Goal: Transaction & Acquisition: Purchase product/service

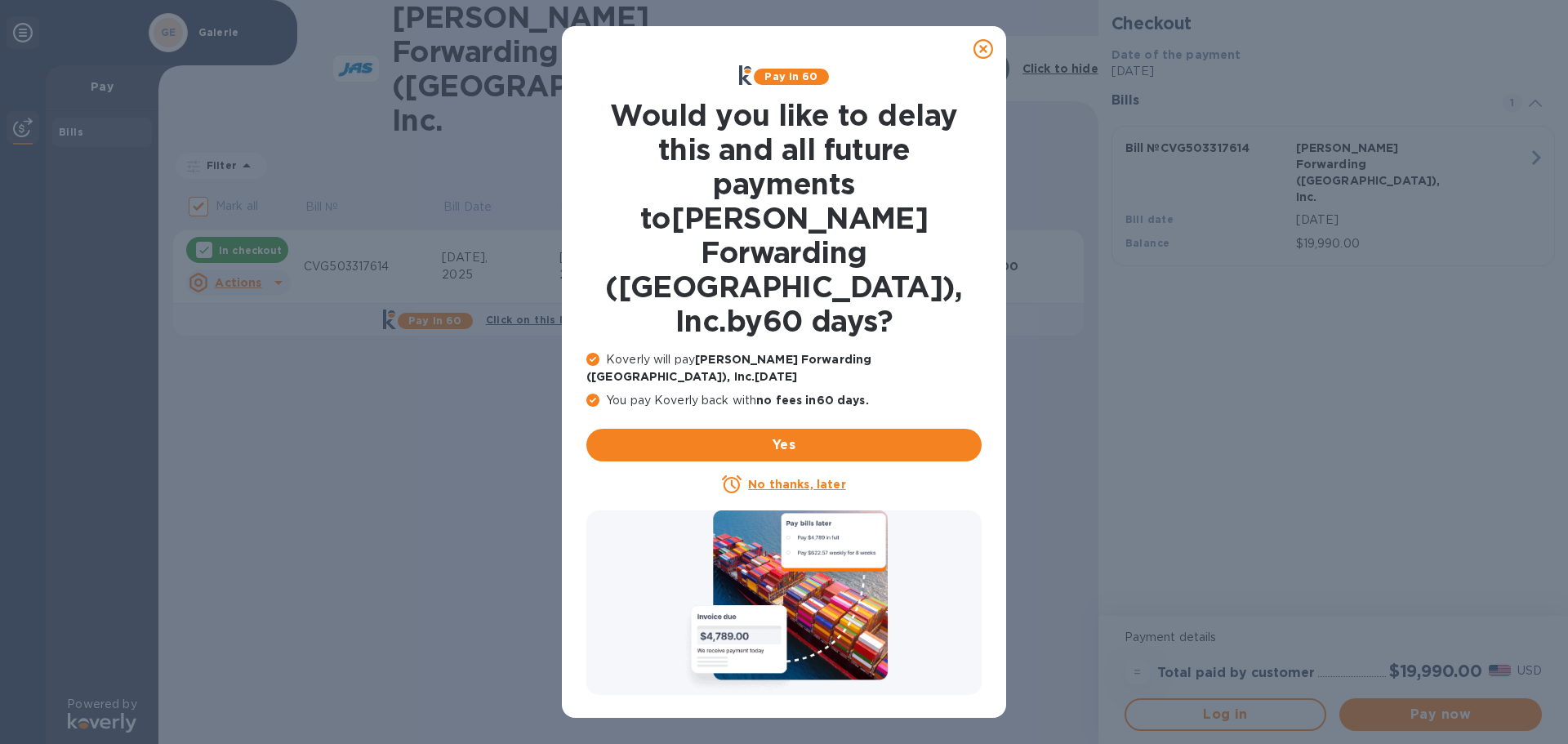
click at [794, 478] on u "No thanks, later" at bounding box center [796, 484] width 97 height 13
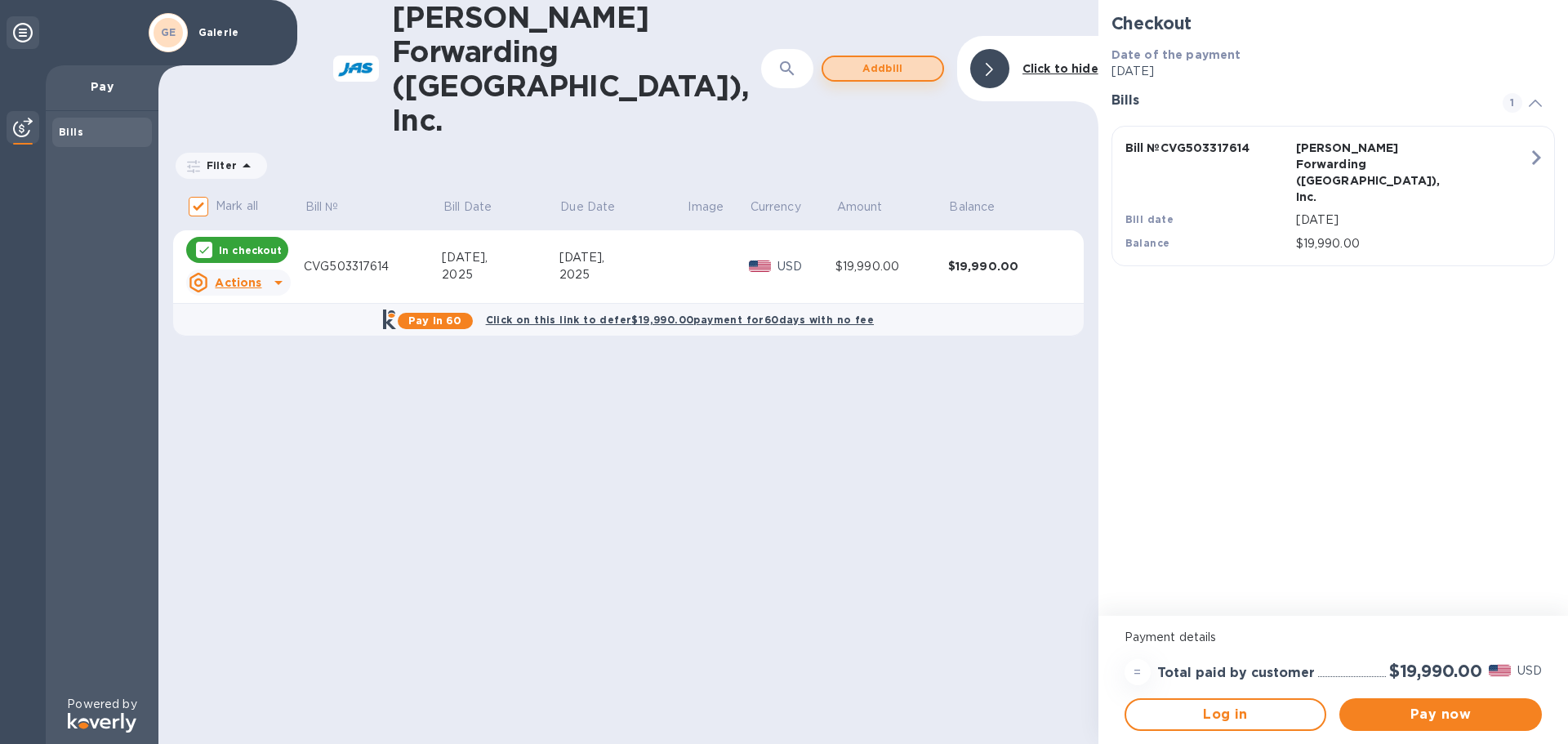
click at [901, 59] on span "Add bill" at bounding box center [883, 68] width 93 height 20
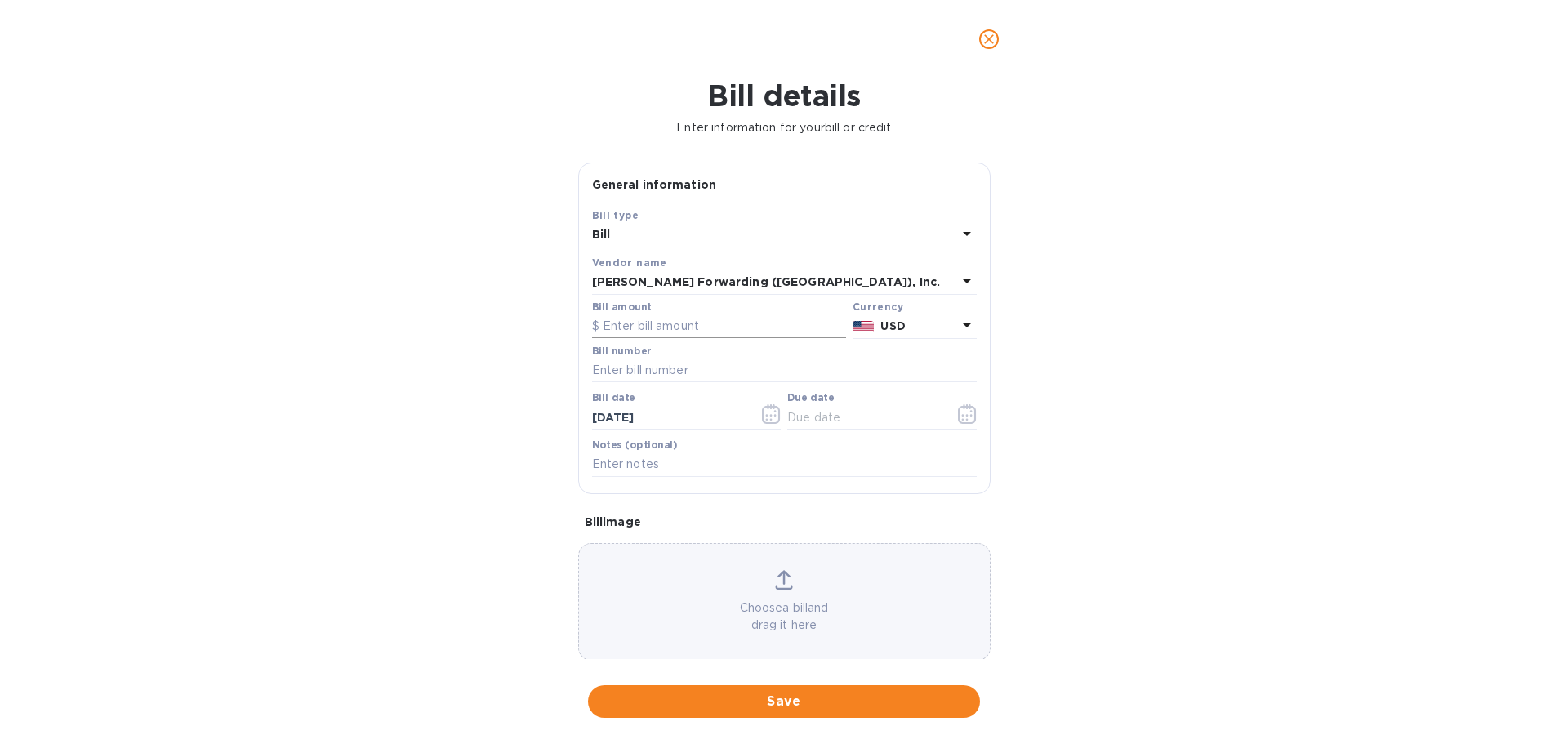
click at [623, 326] on input "text" at bounding box center [719, 326] width 254 height 24
type input "19,990.00"
click at [644, 374] on input "text" at bounding box center [784, 371] width 385 height 24
type input "CVG503317632"
click at [776, 418] on icon "button" at bounding box center [770, 414] width 18 height 20
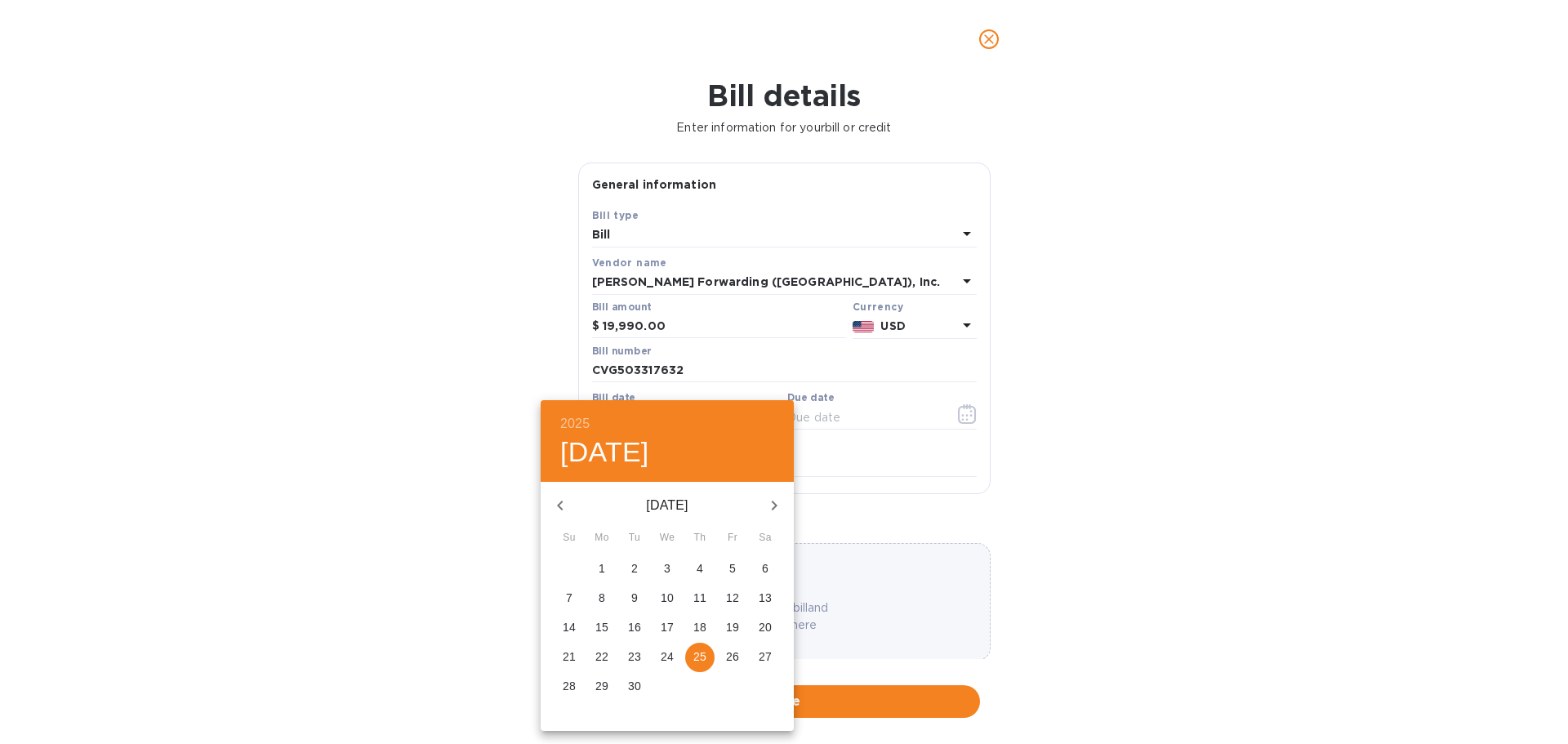
click at [567, 511] on icon "button" at bounding box center [560, 505] width 20 height 20
click at [635, 629] on p "15" at bounding box center [634, 627] width 13 height 16
type input "[DATE]"
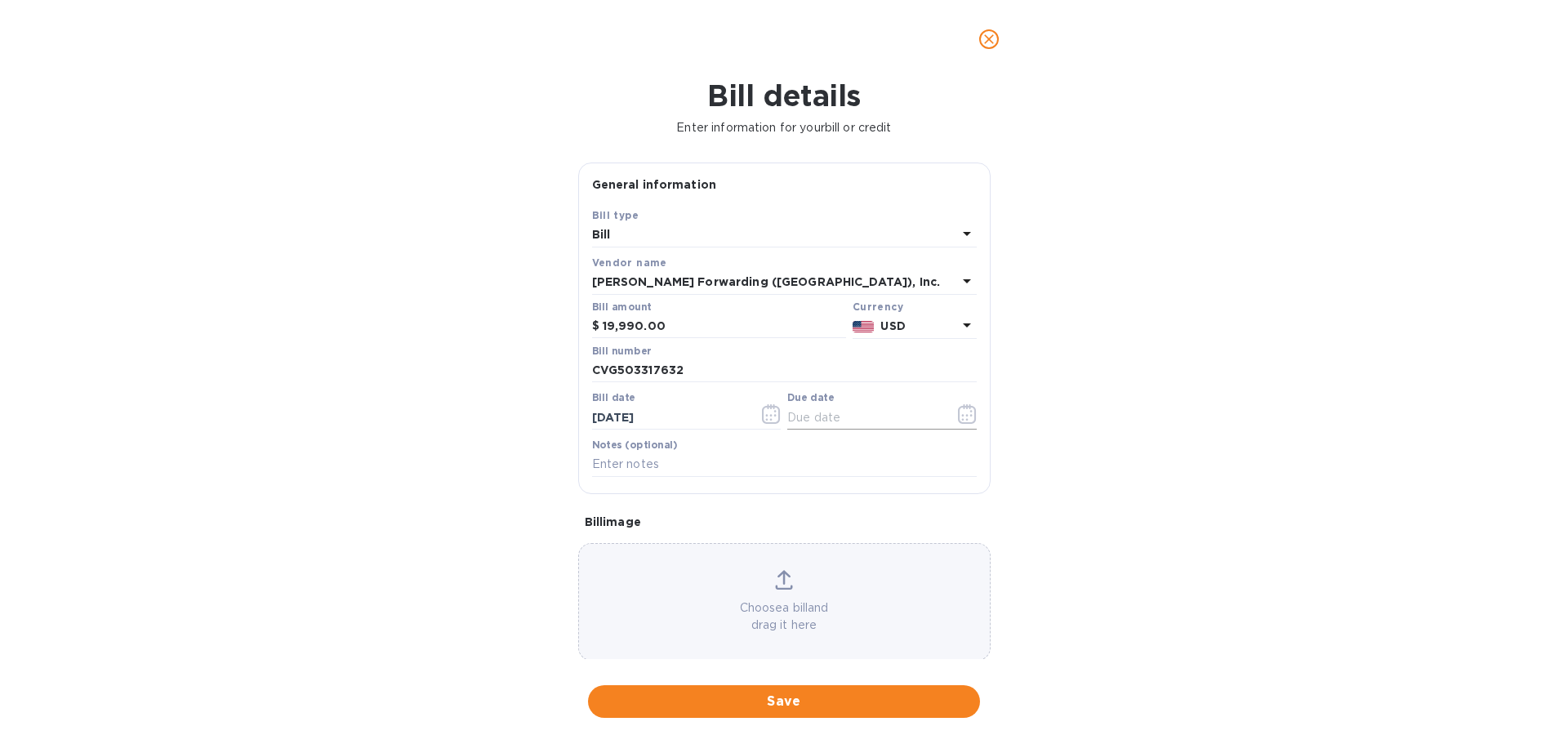
click at [963, 424] on icon "button" at bounding box center [966, 414] width 18 height 20
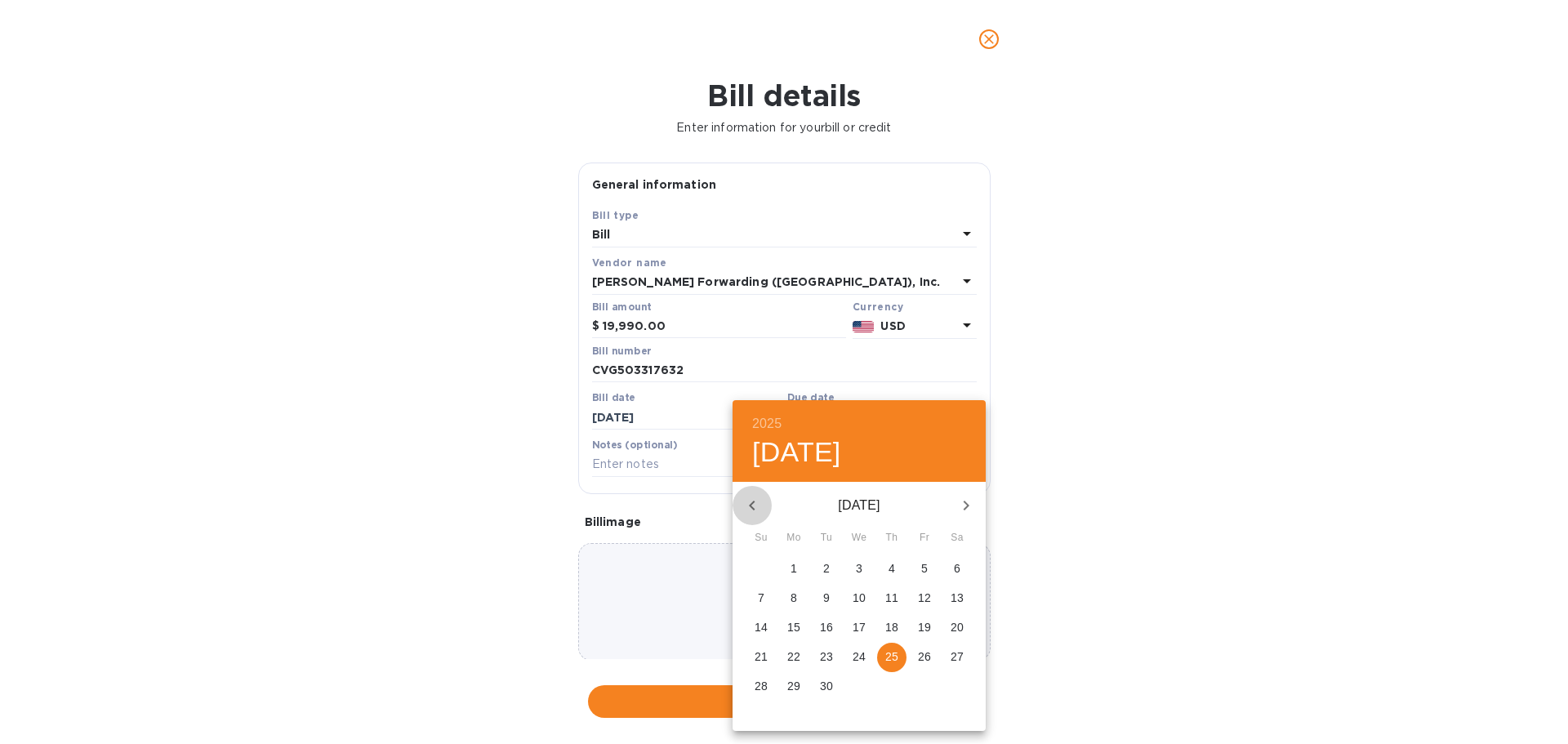
click at [747, 510] on icon "button" at bounding box center [752, 505] width 20 height 20
click at [920, 692] on p "29" at bounding box center [924, 686] width 13 height 16
type input "[DATE]"
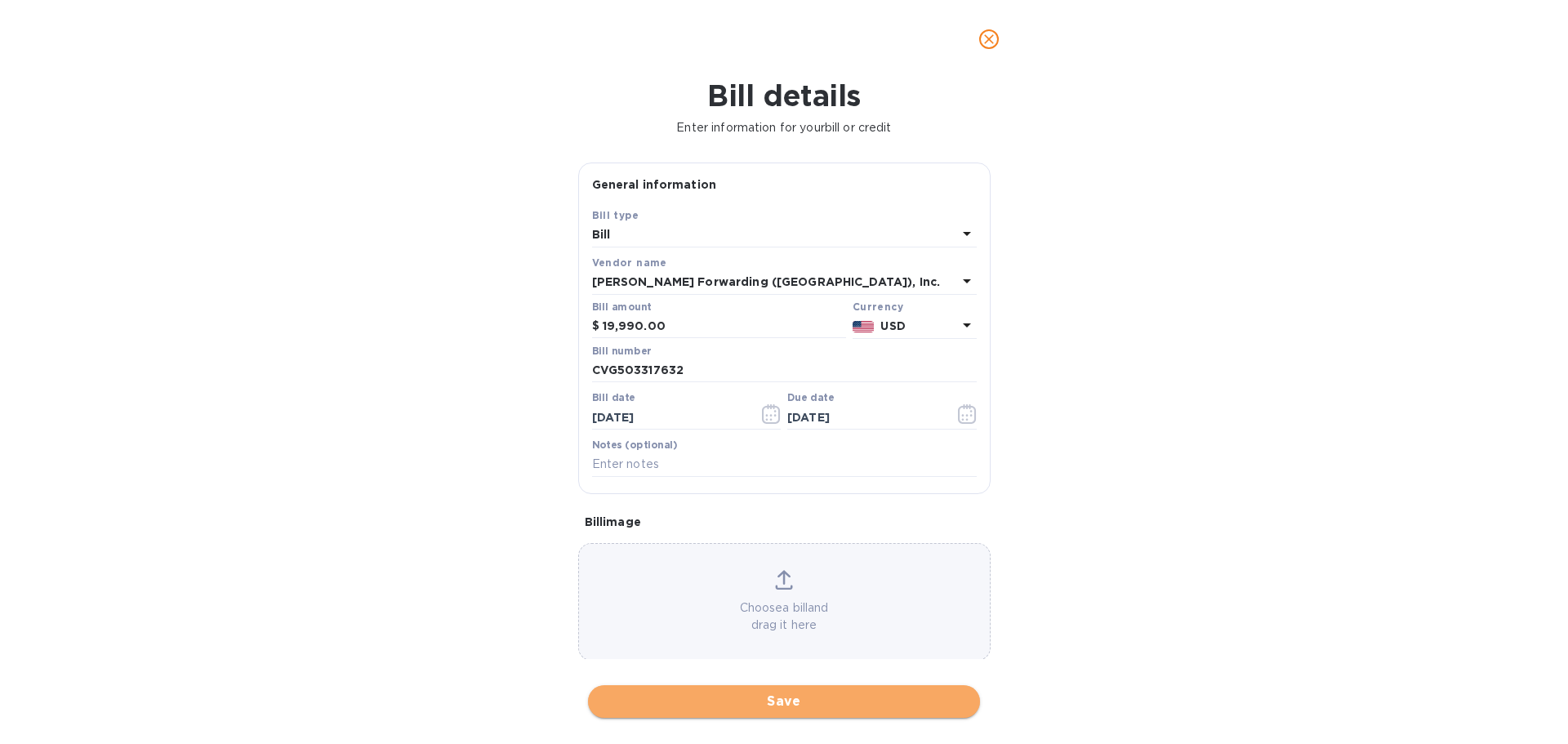
click at [780, 698] on span "Save" at bounding box center [783, 702] width 366 height 20
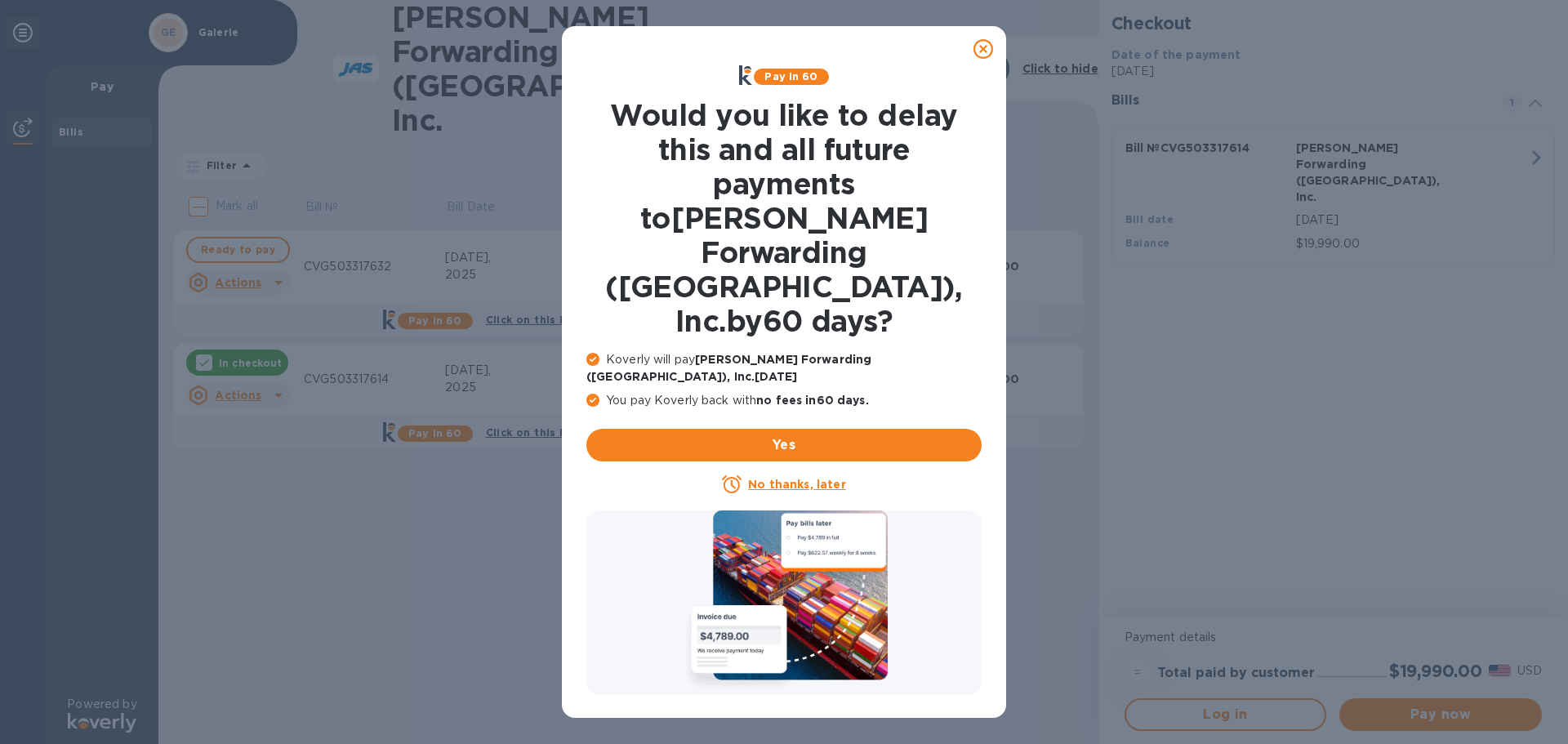
click at [812, 423] on div "Yes" at bounding box center [784, 445] width 408 height 46
click at [812, 478] on u "No thanks, later" at bounding box center [796, 484] width 97 height 13
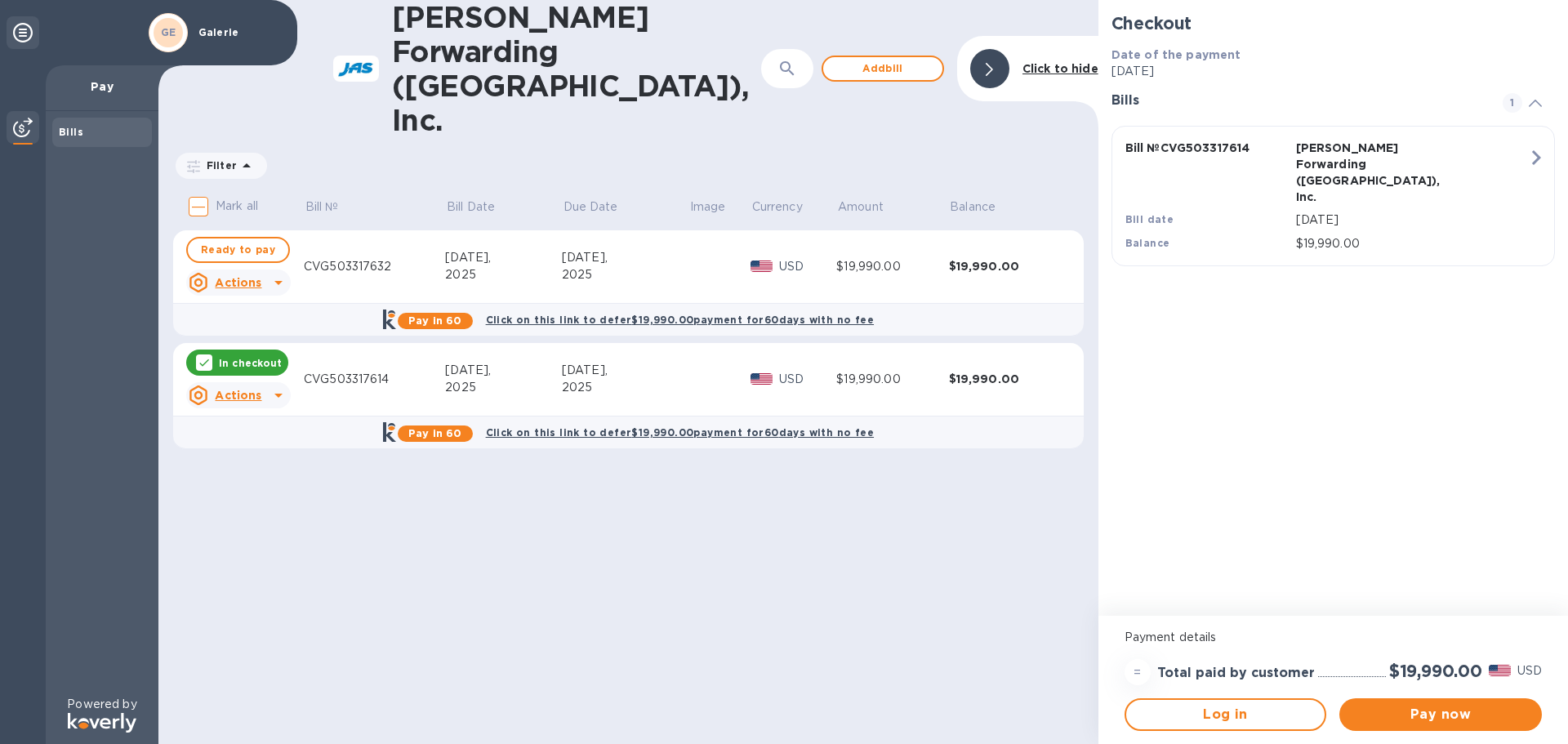
click at [239, 389] on u "Actions" at bounding box center [238, 395] width 46 height 13
click at [248, 434] on b "Delete" at bounding box center [252, 431] width 40 height 13
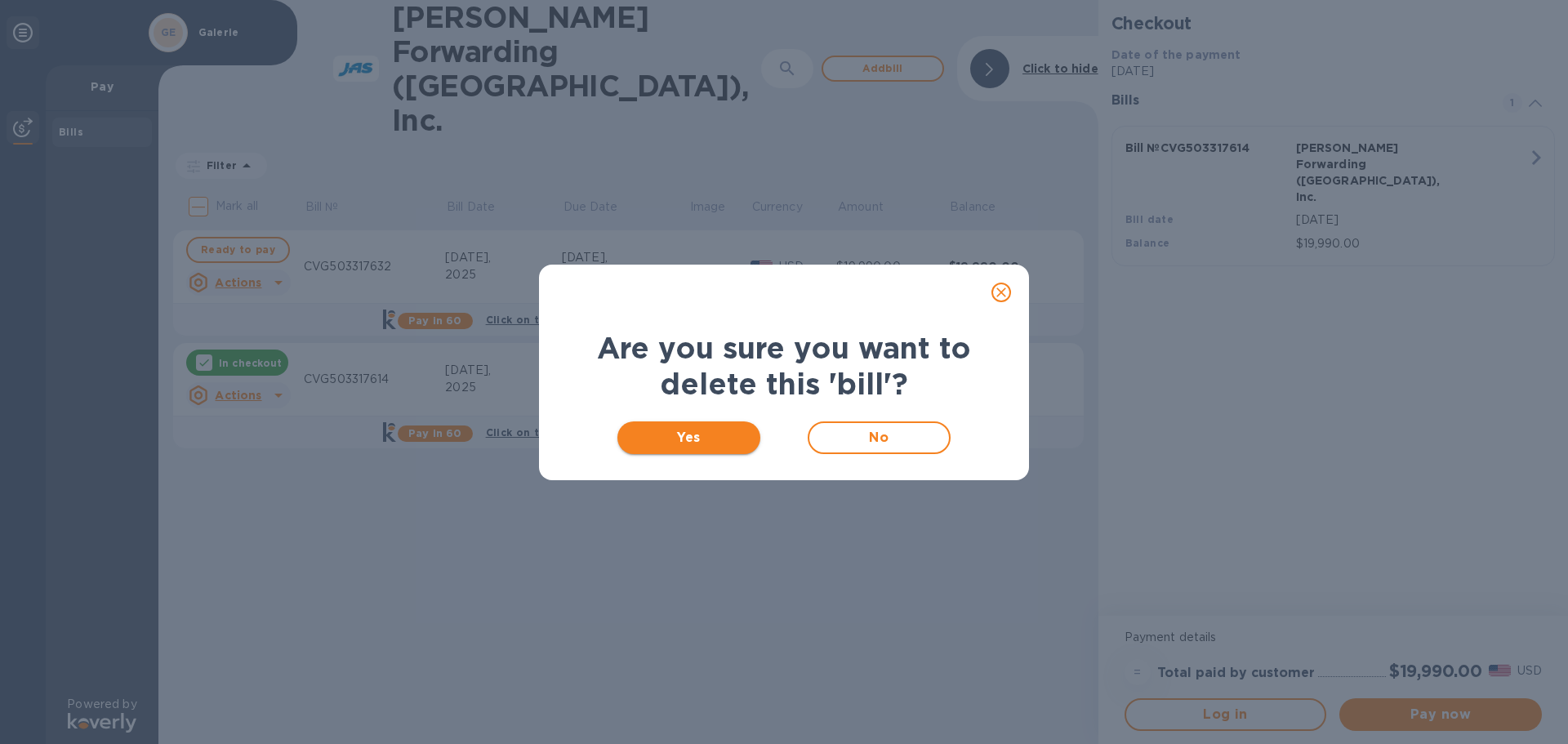
click at [699, 437] on span "Yes" at bounding box center [689, 437] width 117 height 20
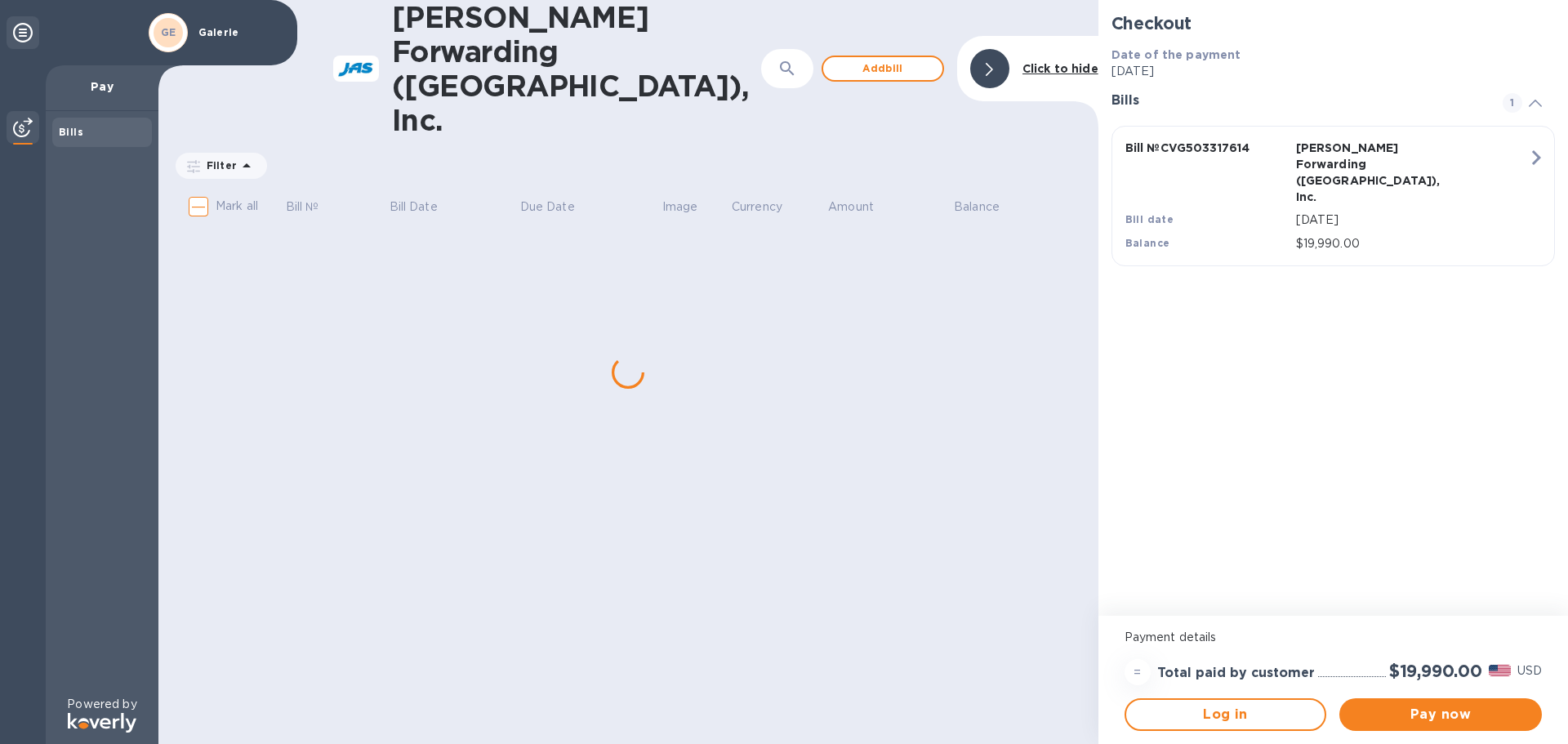
checkbox input "true"
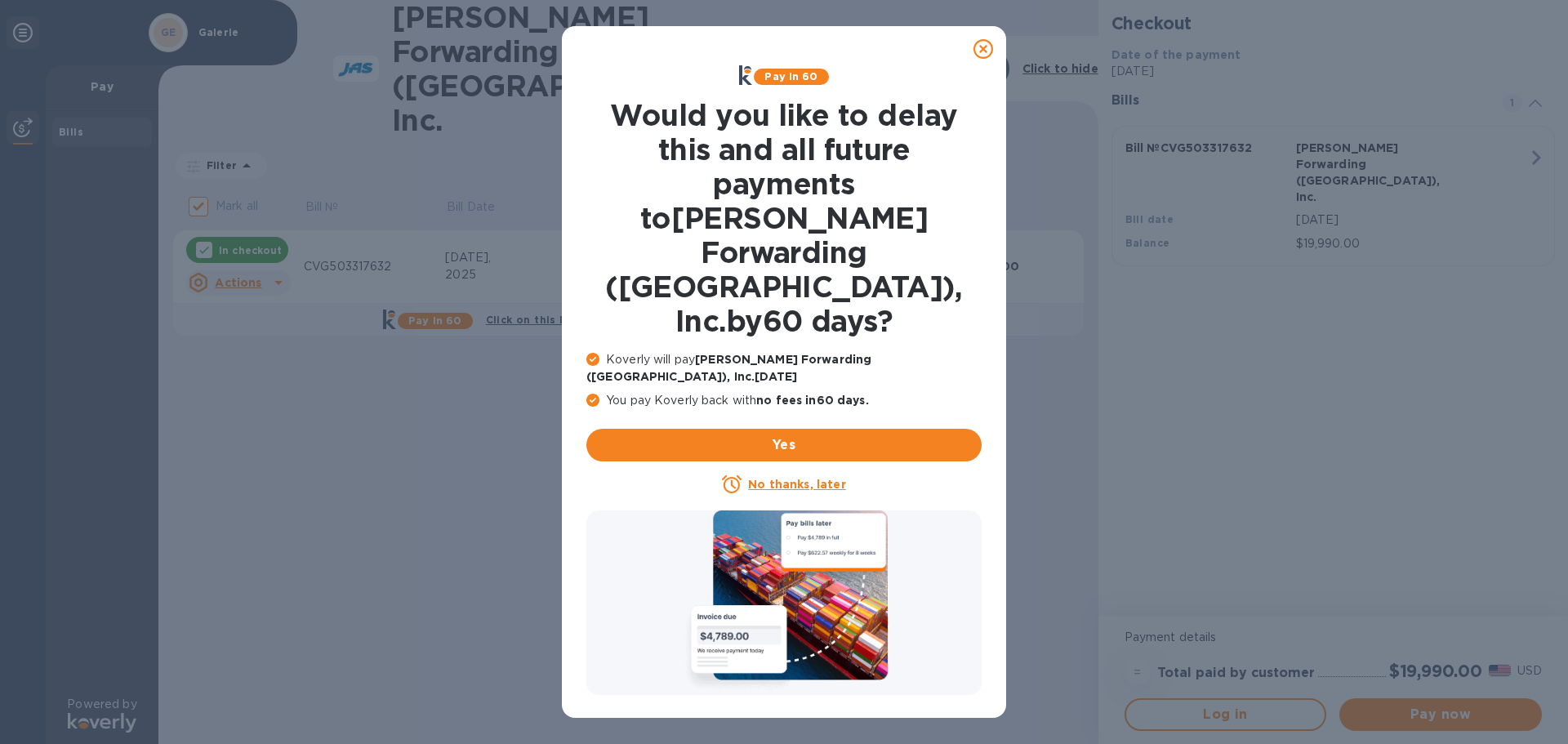
click at [774, 478] on u "No thanks, later" at bounding box center [796, 484] width 97 height 13
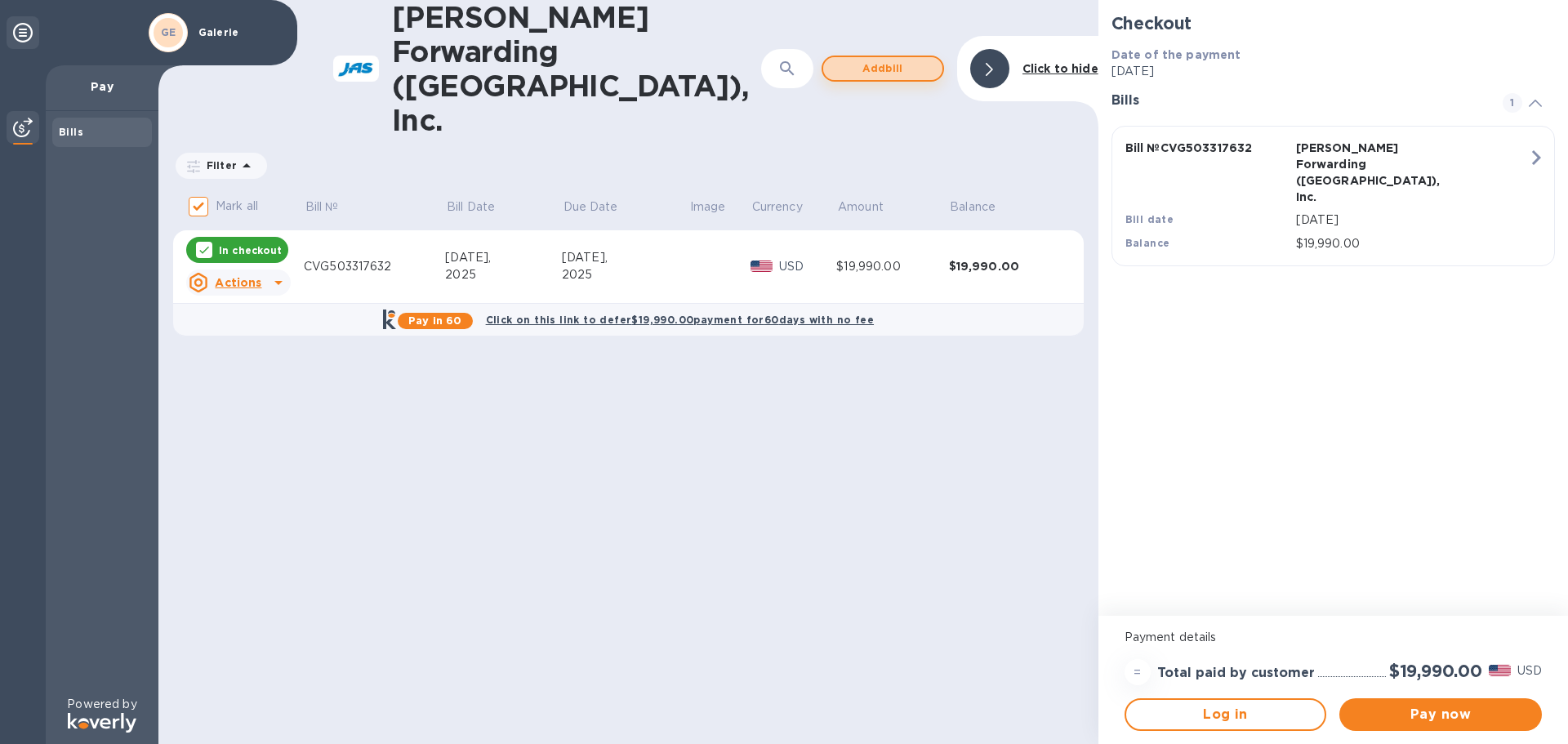
click at [918, 56] on button "Add bill" at bounding box center [883, 69] width 122 height 26
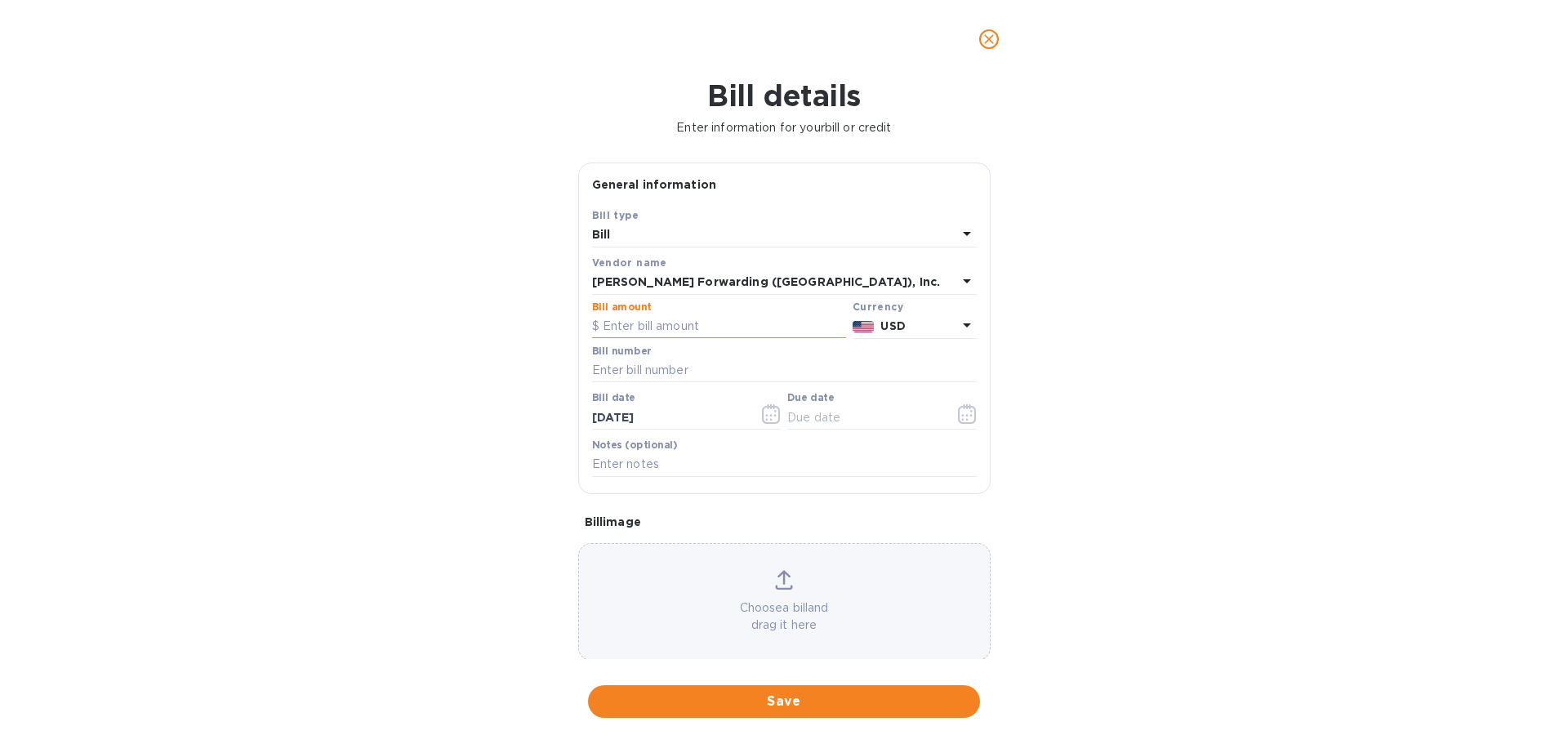
click at [662, 328] on input "text" at bounding box center [719, 326] width 254 height 24
type input "19,990.00"
click at [660, 370] on input "text" at bounding box center [784, 371] width 385 height 24
type input "CVG503317629"
click at [775, 414] on icon "button" at bounding box center [771, 414] width 19 height 20
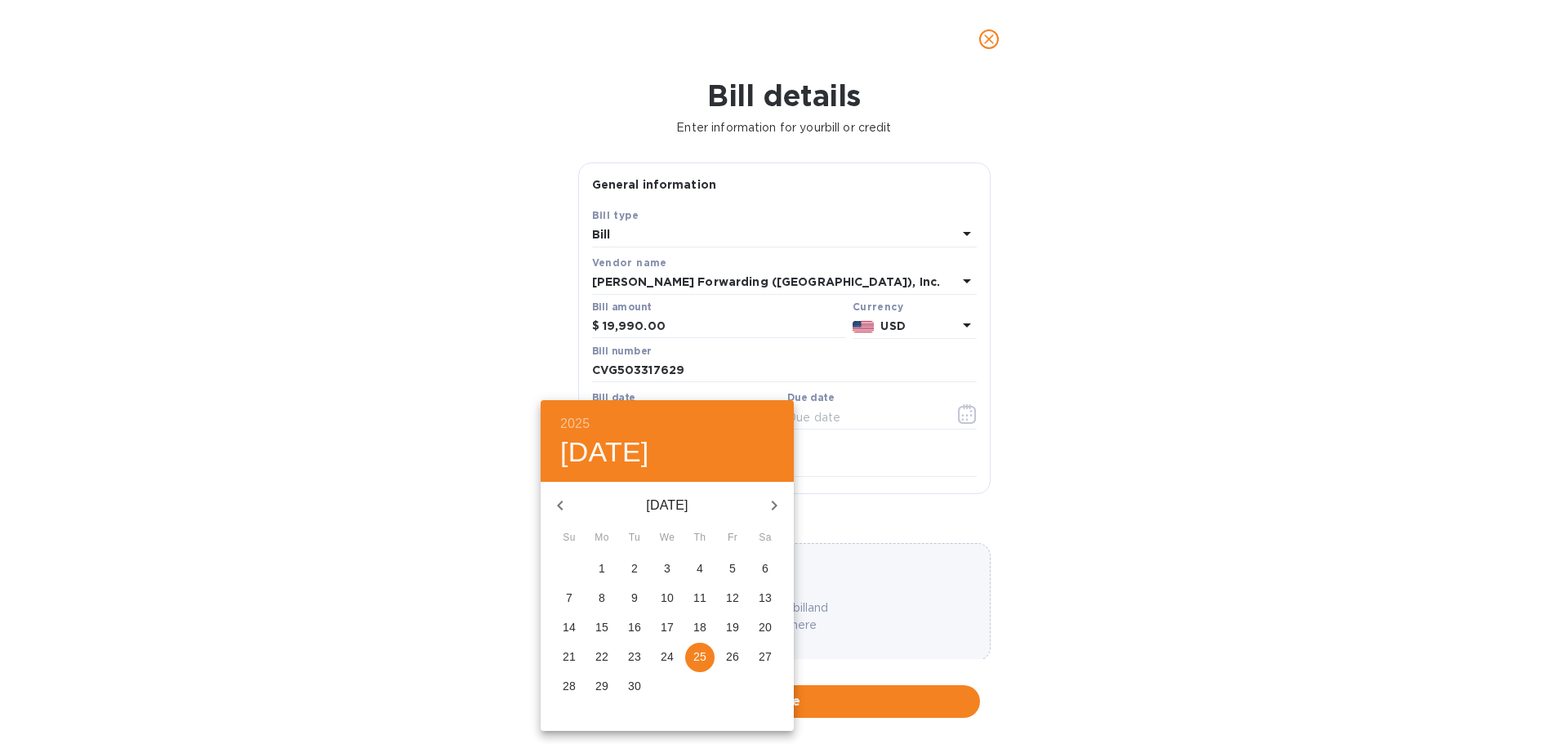
click at [570, 500] on button "button" at bounding box center [560, 506] width 40 height 40
click at [630, 629] on p "15" at bounding box center [634, 627] width 13 height 16
type input "[DATE]"
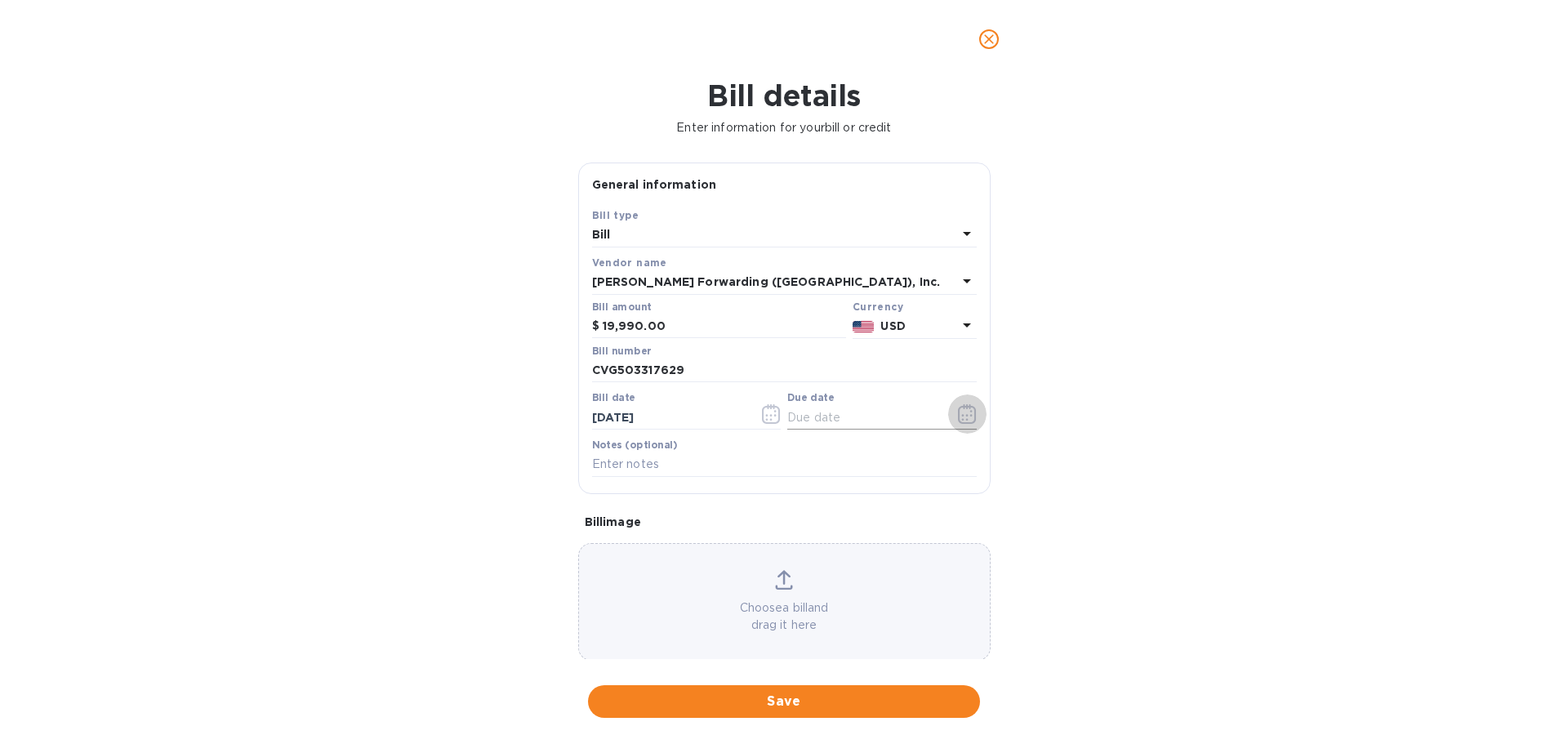
click at [958, 417] on icon "button" at bounding box center [967, 414] width 19 height 20
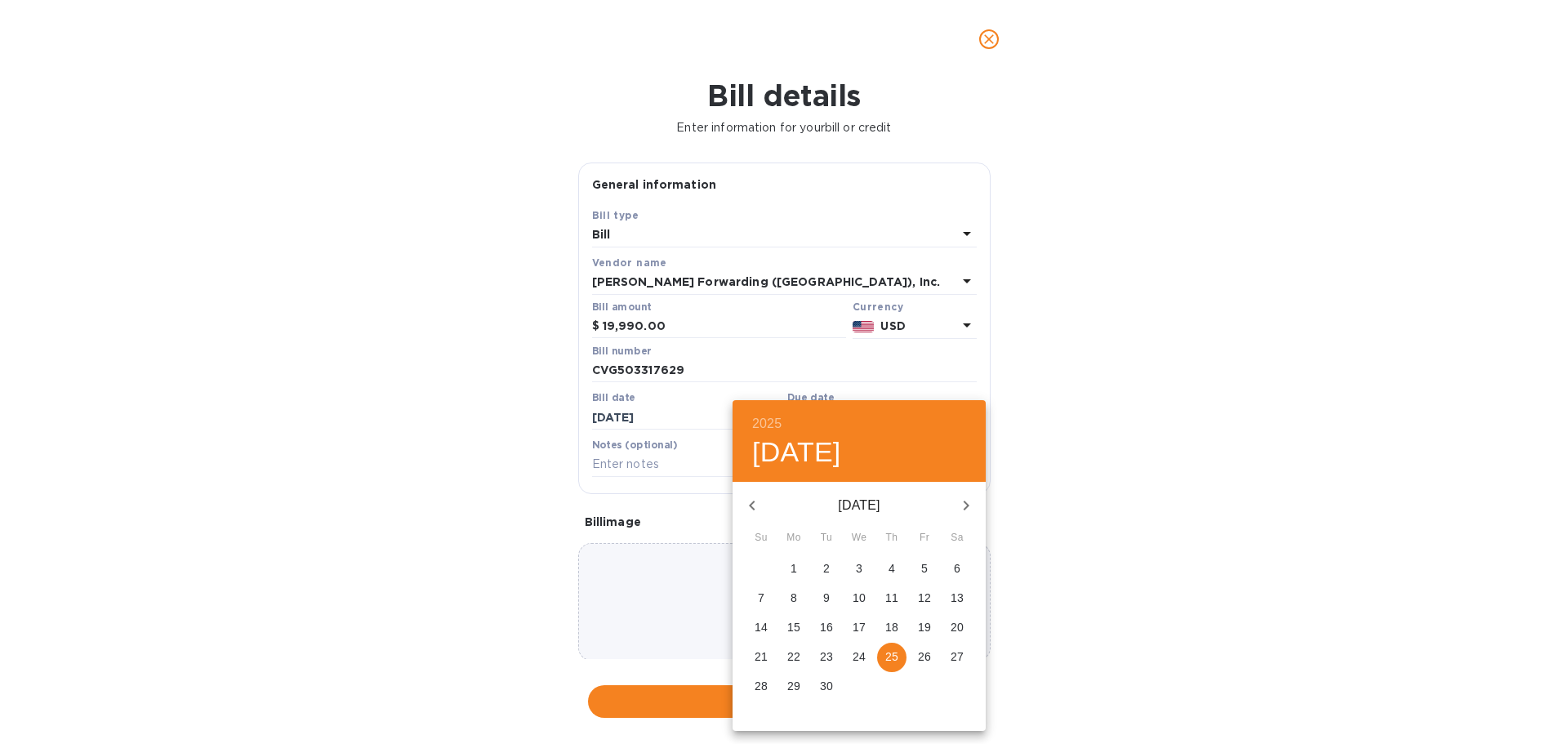
click at [760, 505] on icon "button" at bounding box center [752, 505] width 20 height 20
click at [923, 688] on p "29" at bounding box center [924, 686] width 13 height 16
type input "[DATE]"
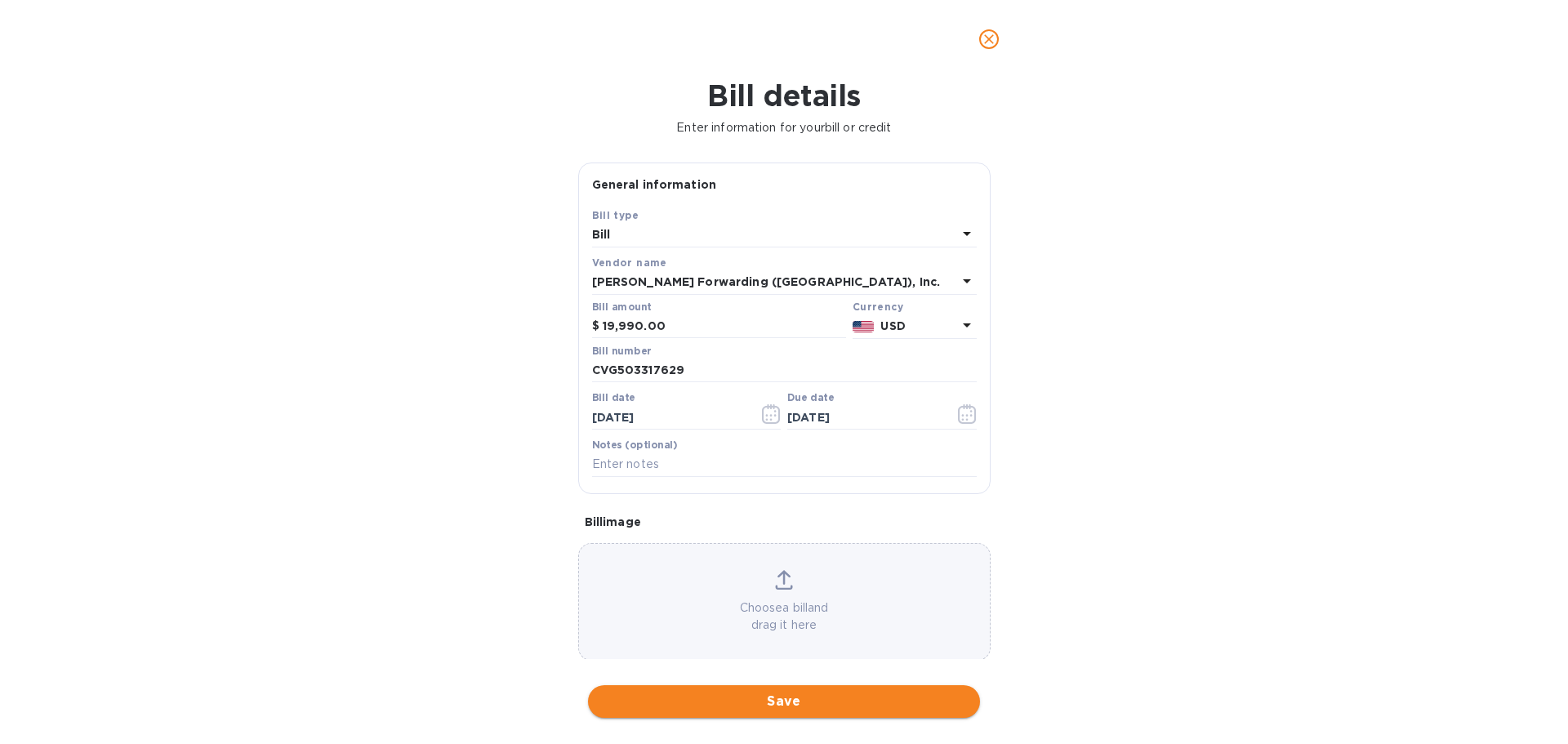
click at [765, 701] on span "Save" at bounding box center [783, 702] width 366 height 20
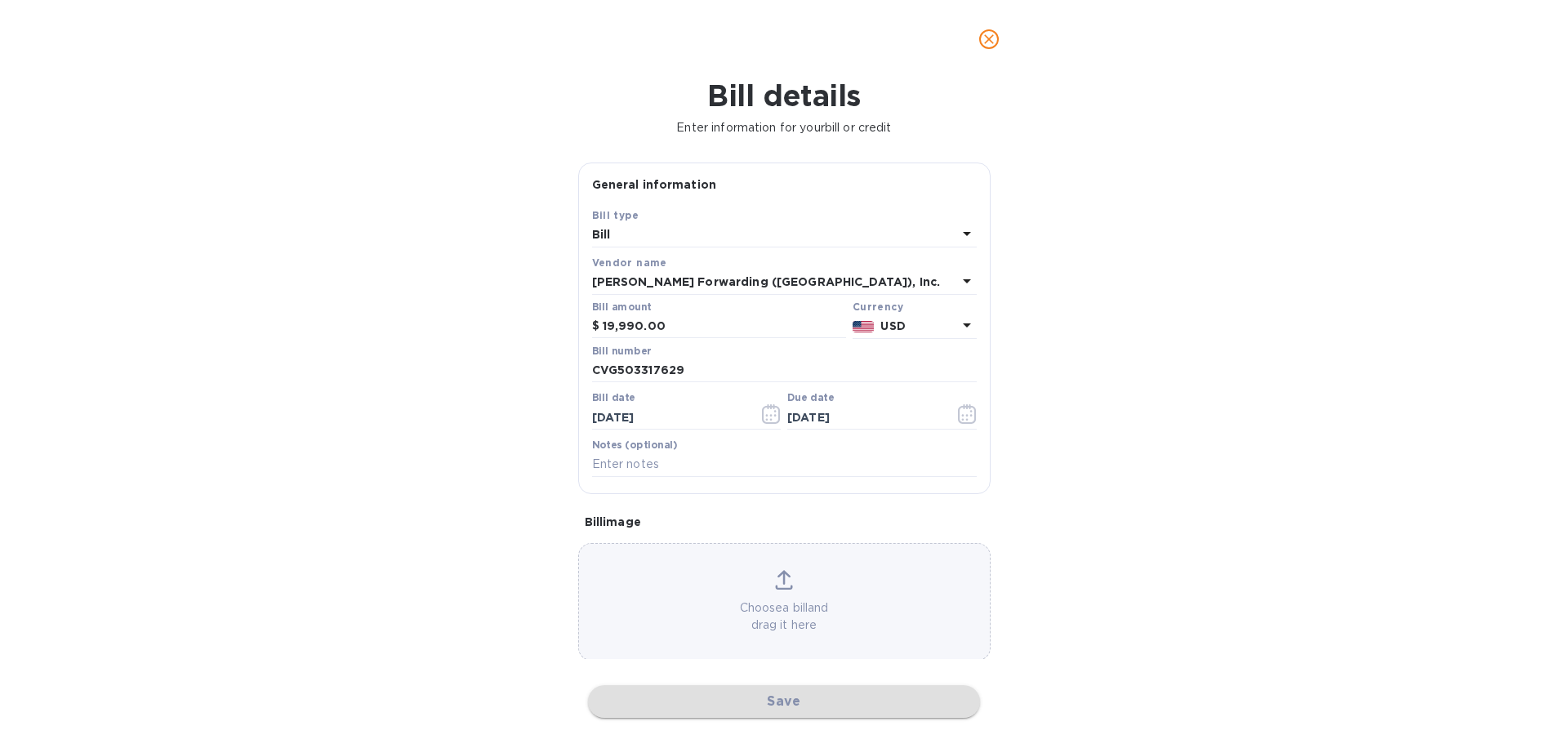
checkbox input "false"
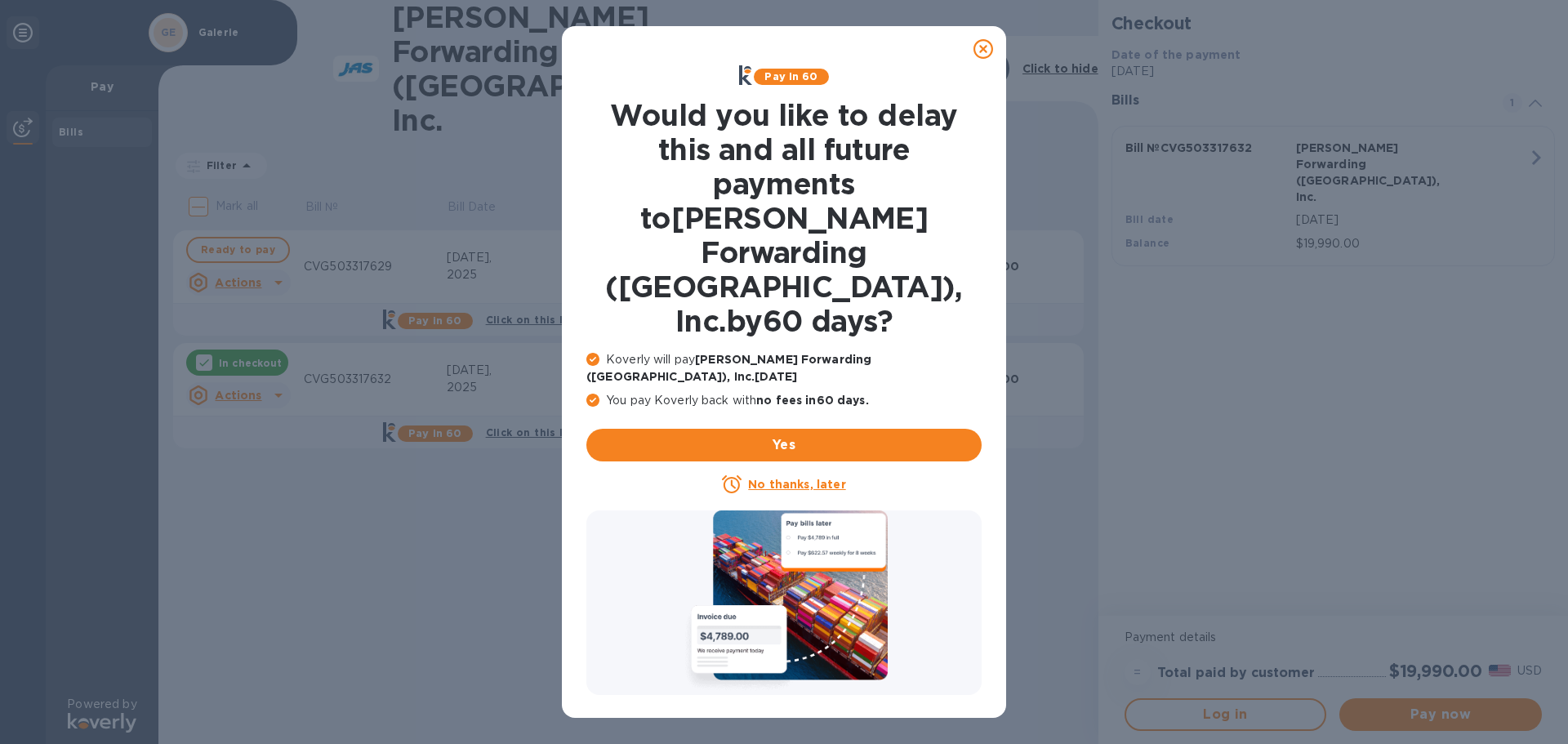
click at [794, 478] on u "No thanks, later" at bounding box center [796, 484] width 97 height 13
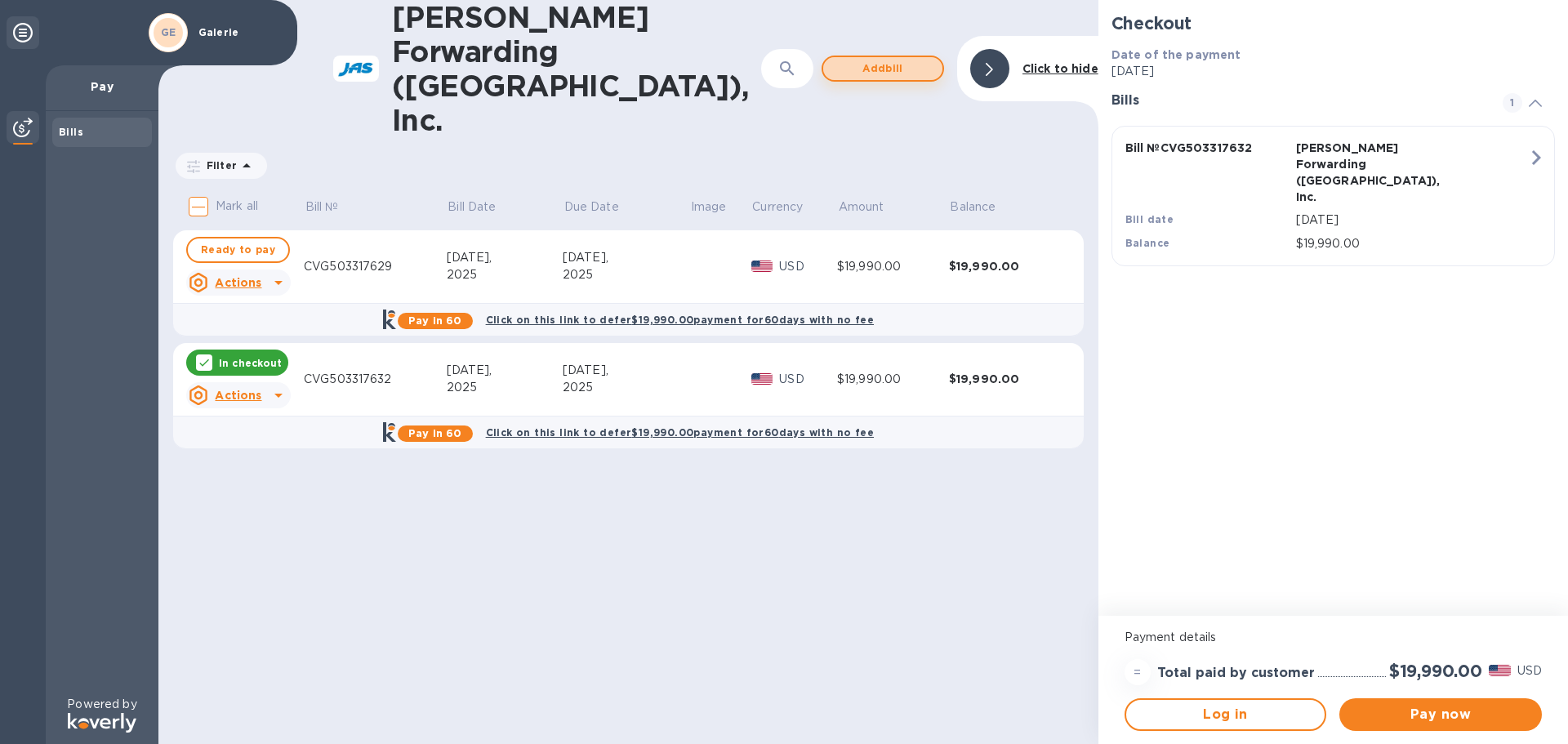
click at [878, 59] on span "Add bill" at bounding box center [883, 68] width 93 height 20
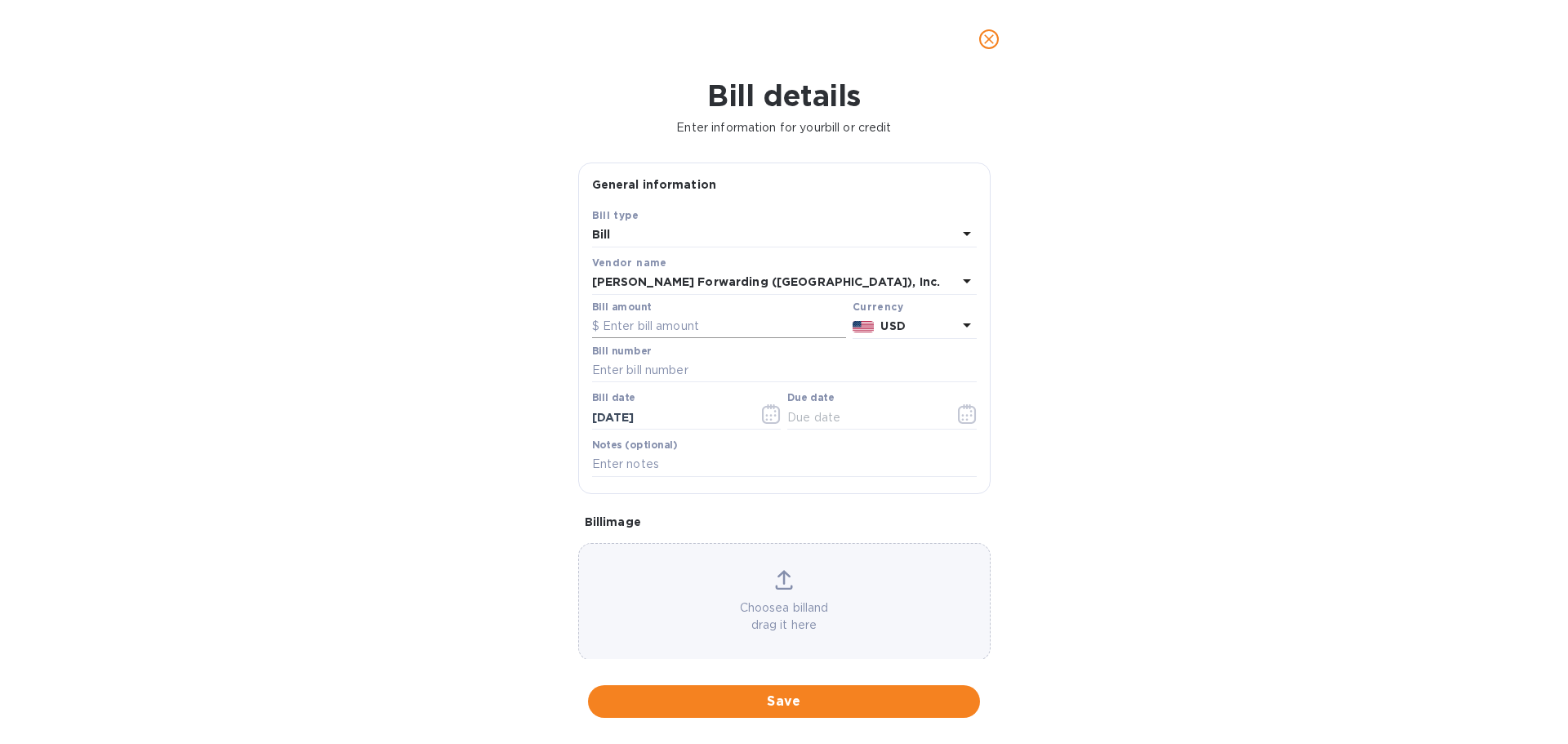
click at [642, 318] on input "text" at bounding box center [719, 326] width 254 height 24
type input "19,990.00"
click at [661, 365] on input "text" at bounding box center [784, 371] width 385 height 24
type input "CVG503317614"
click at [775, 412] on icon "button" at bounding box center [770, 414] width 18 height 20
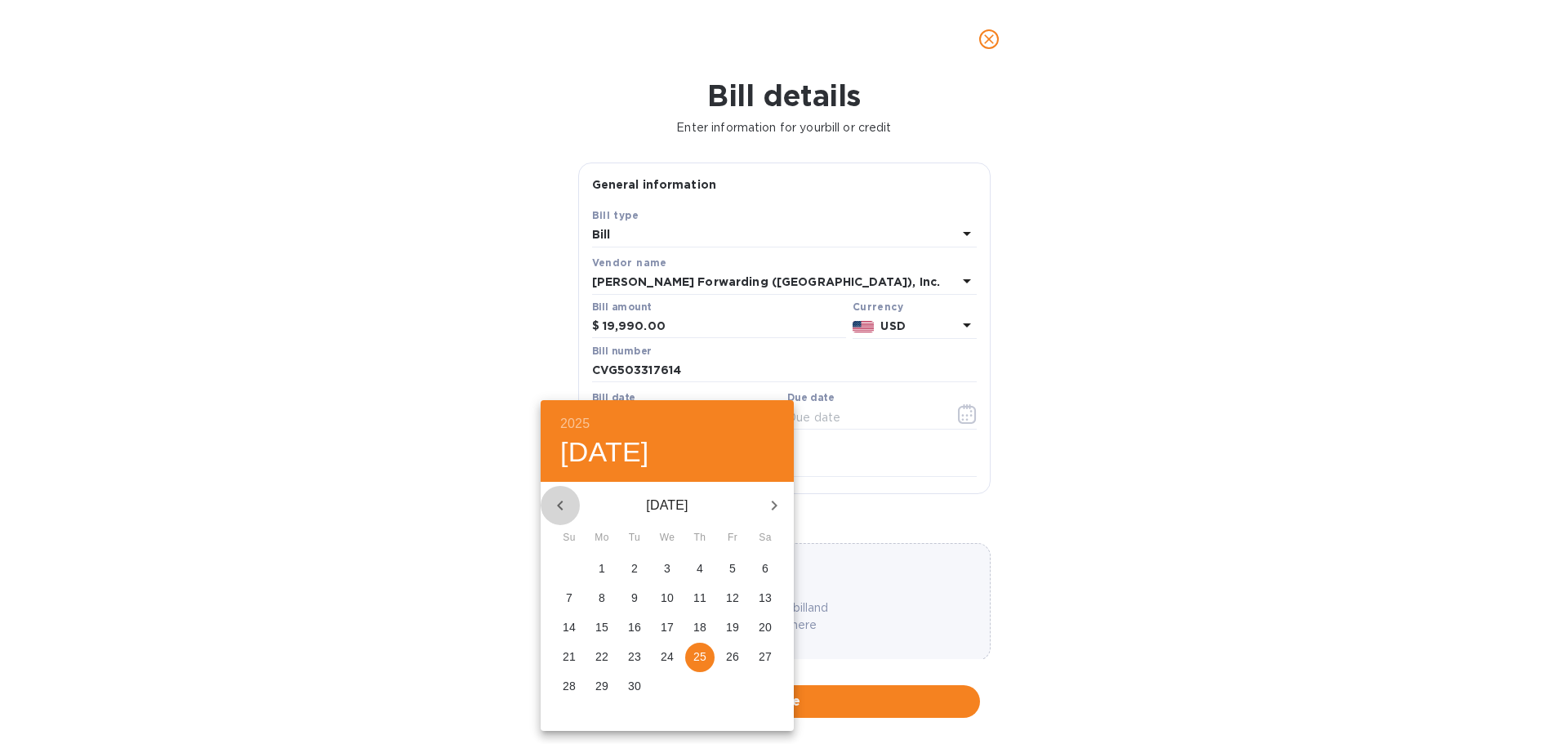
click at [568, 503] on icon "button" at bounding box center [560, 505] width 20 height 20
click at [569, 505] on icon "button" at bounding box center [560, 505] width 20 height 20
click at [642, 629] on span "15" at bounding box center [634, 627] width 29 height 16
type input "[DATE]"
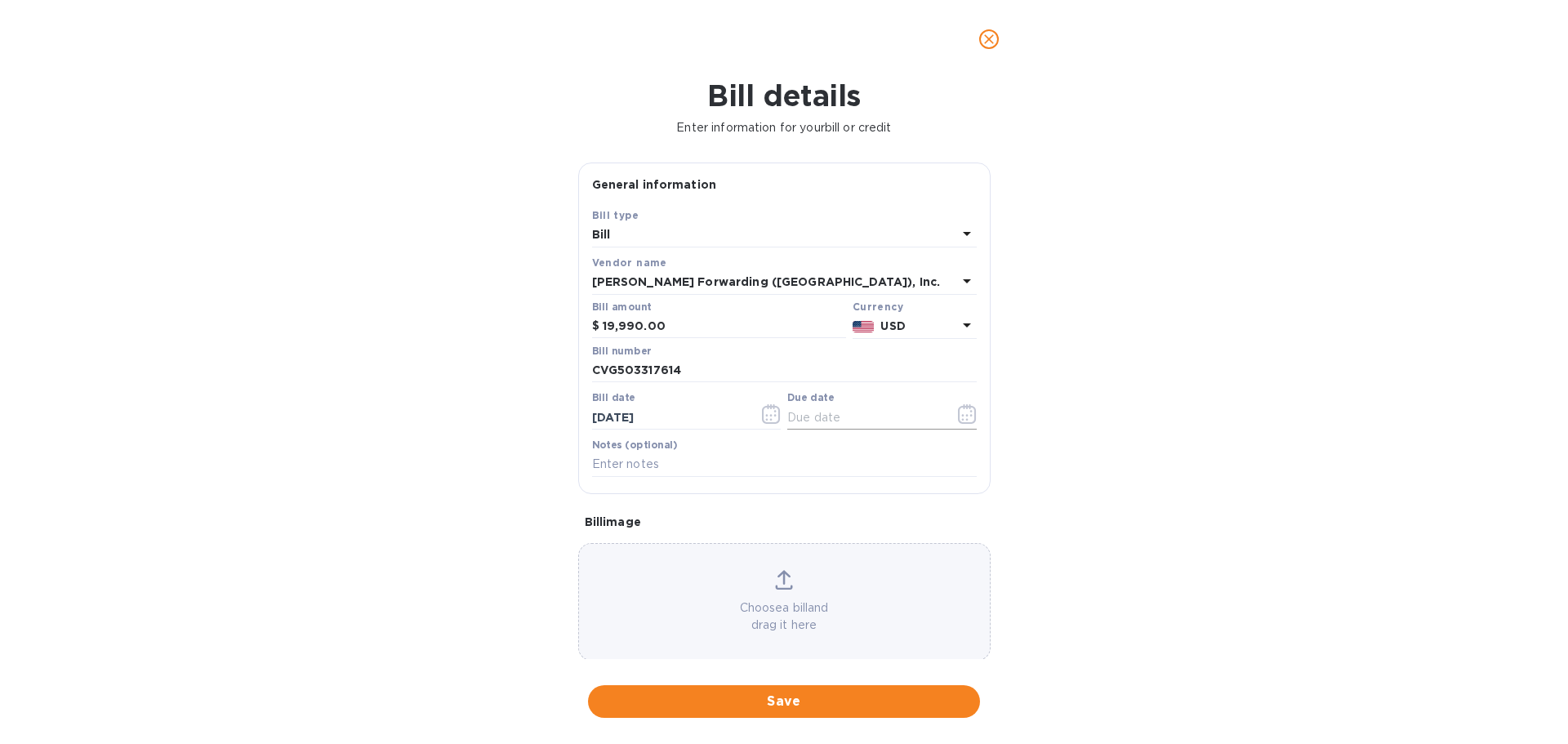
click at [969, 415] on icon "button" at bounding box center [970, 415] width 3 height 3
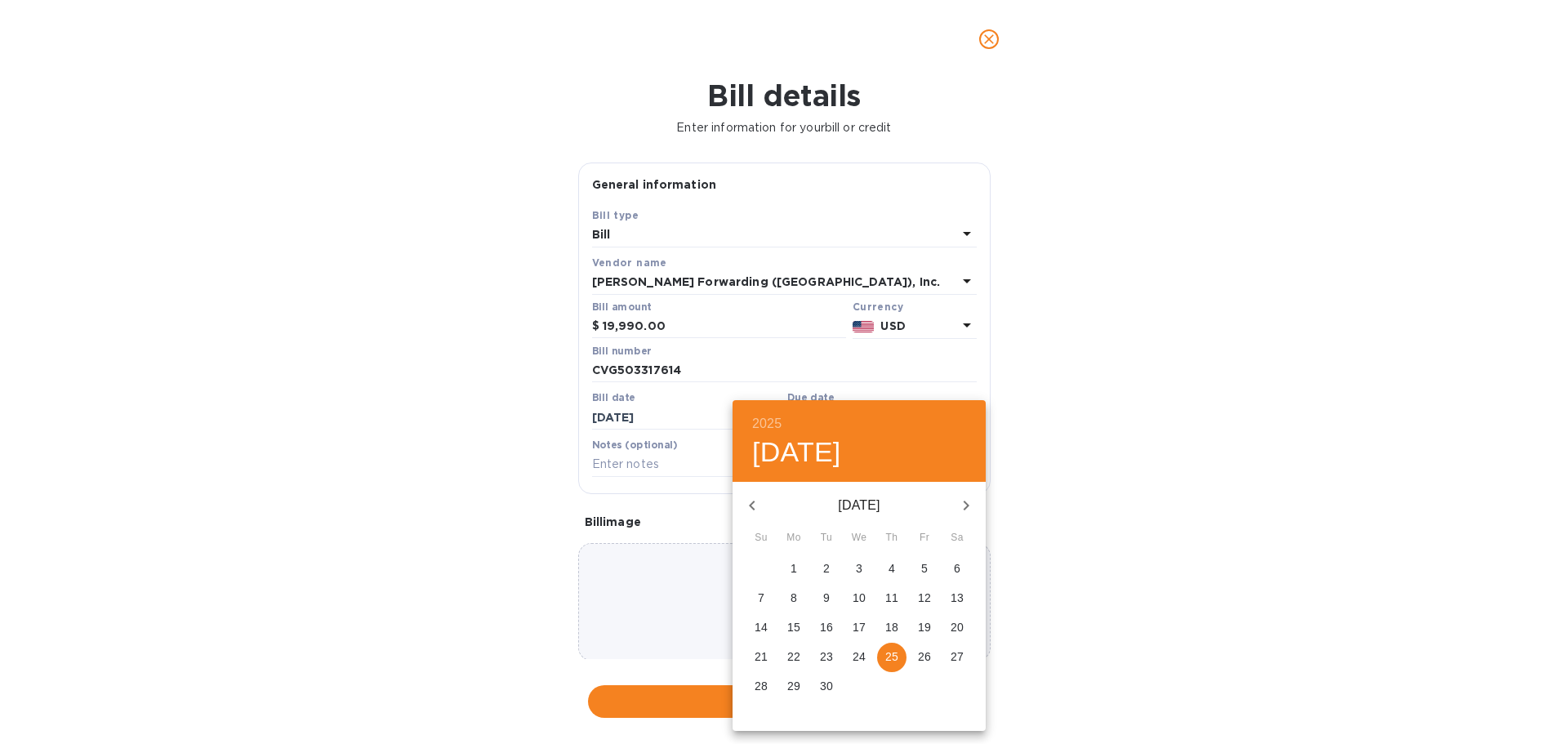
click at [756, 508] on icon "button" at bounding box center [752, 505] width 20 height 20
click at [919, 688] on p "29" at bounding box center [924, 686] width 13 height 16
type input "[DATE]"
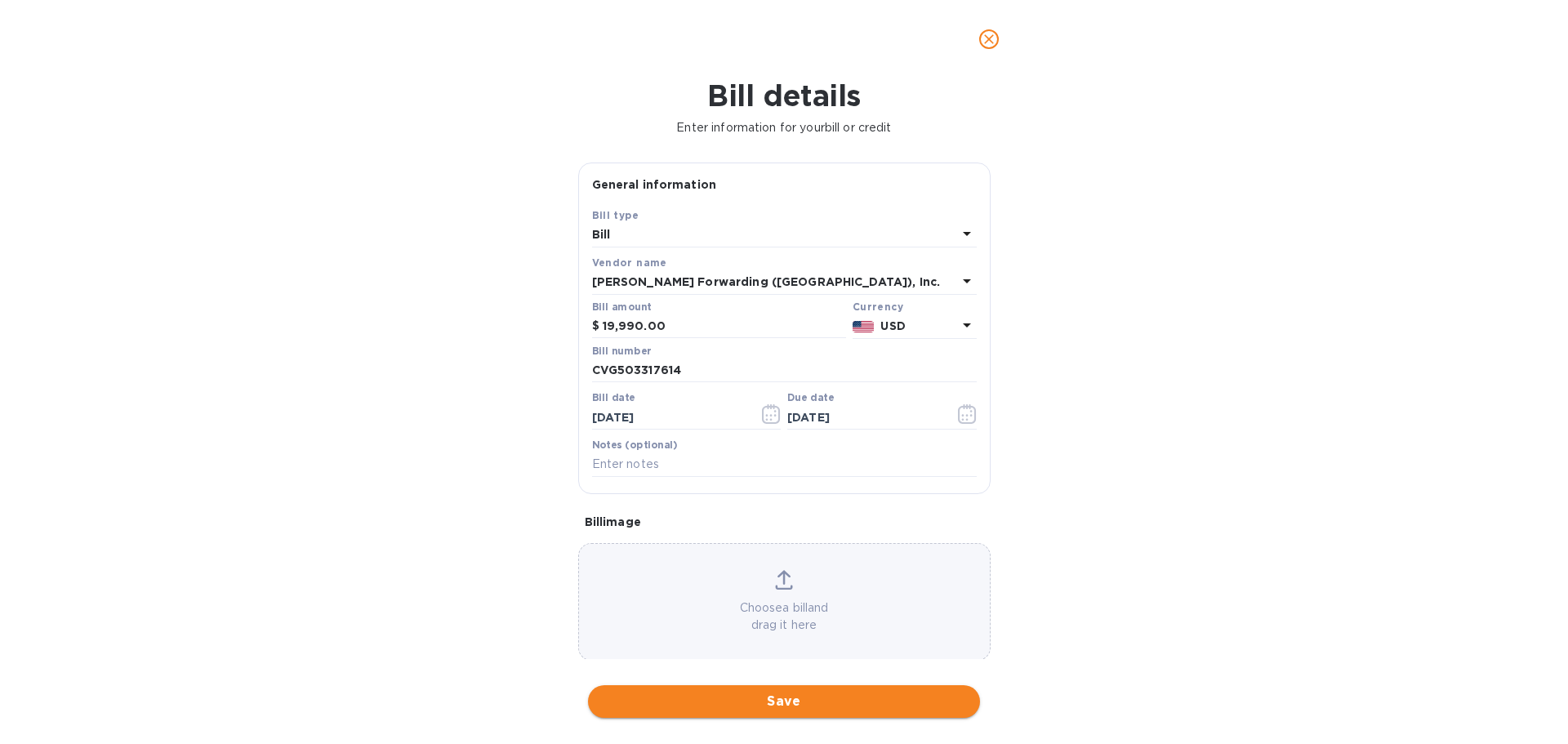
click at [790, 704] on span "Save" at bounding box center [783, 702] width 366 height 20
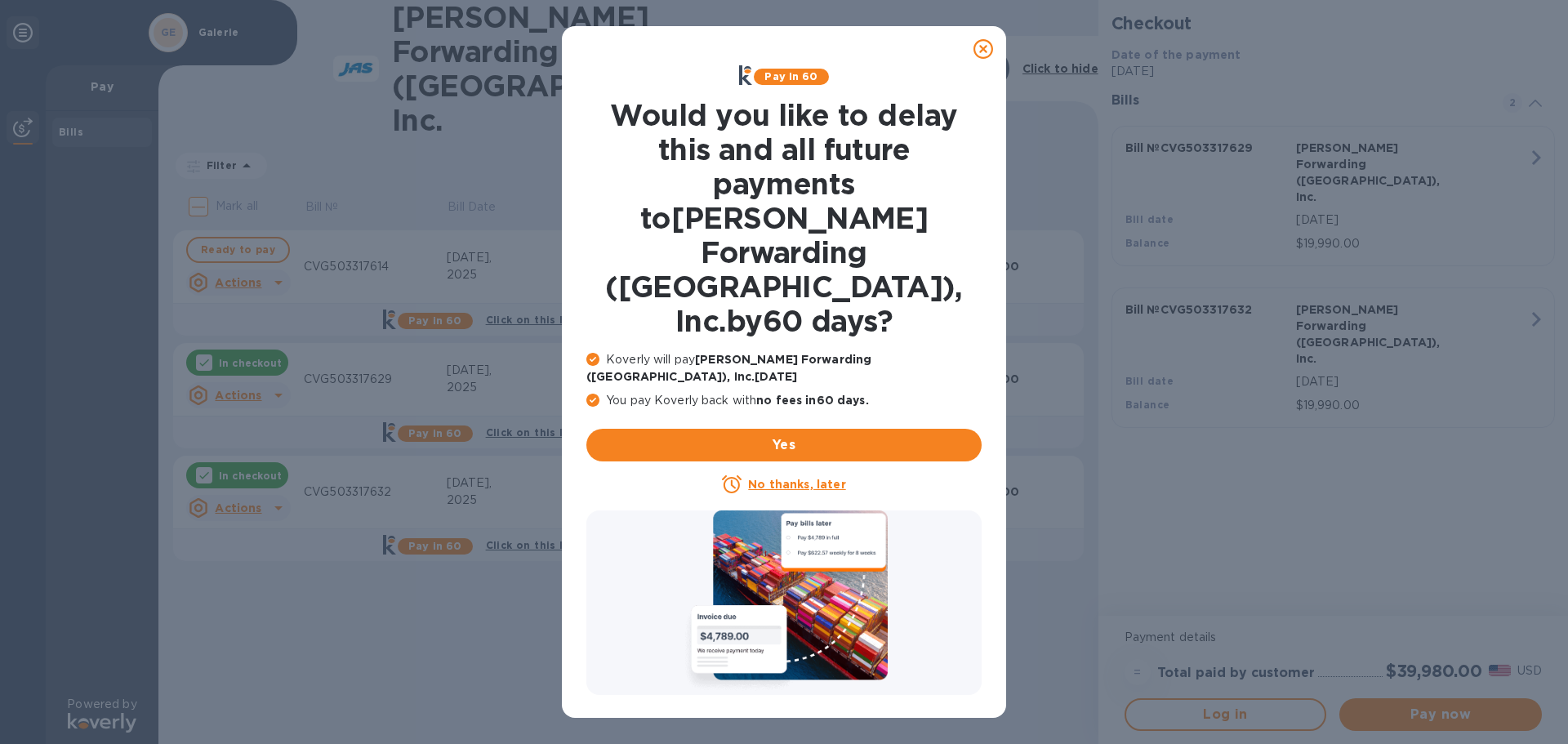
click at [810, 478] on u "No thanks, later" at bounding box center [796, 484] width 97 height 13
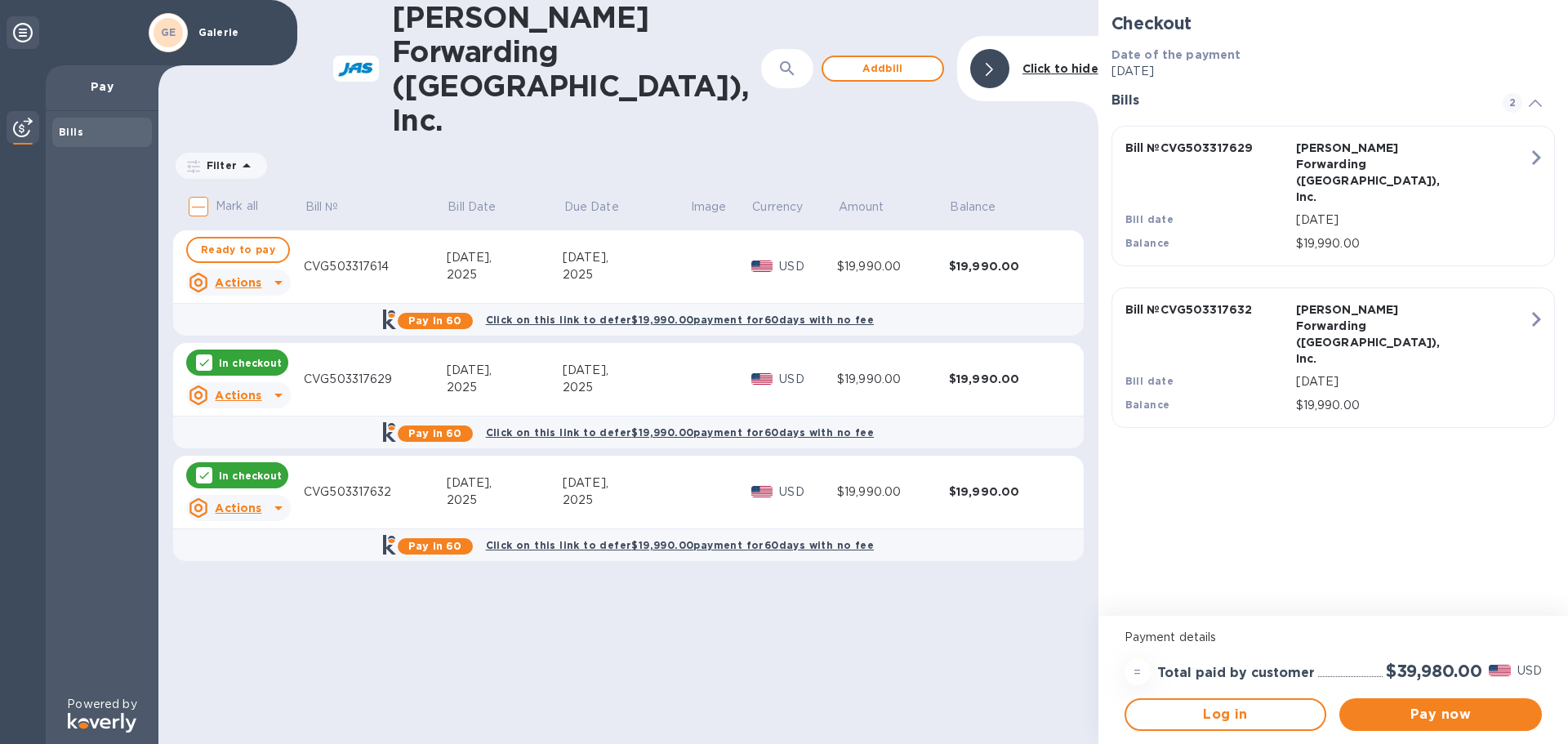
click at [205, 189] on input "Mark all" at bounding box center [199, 207] width 34 height 34
checkbox input "true"
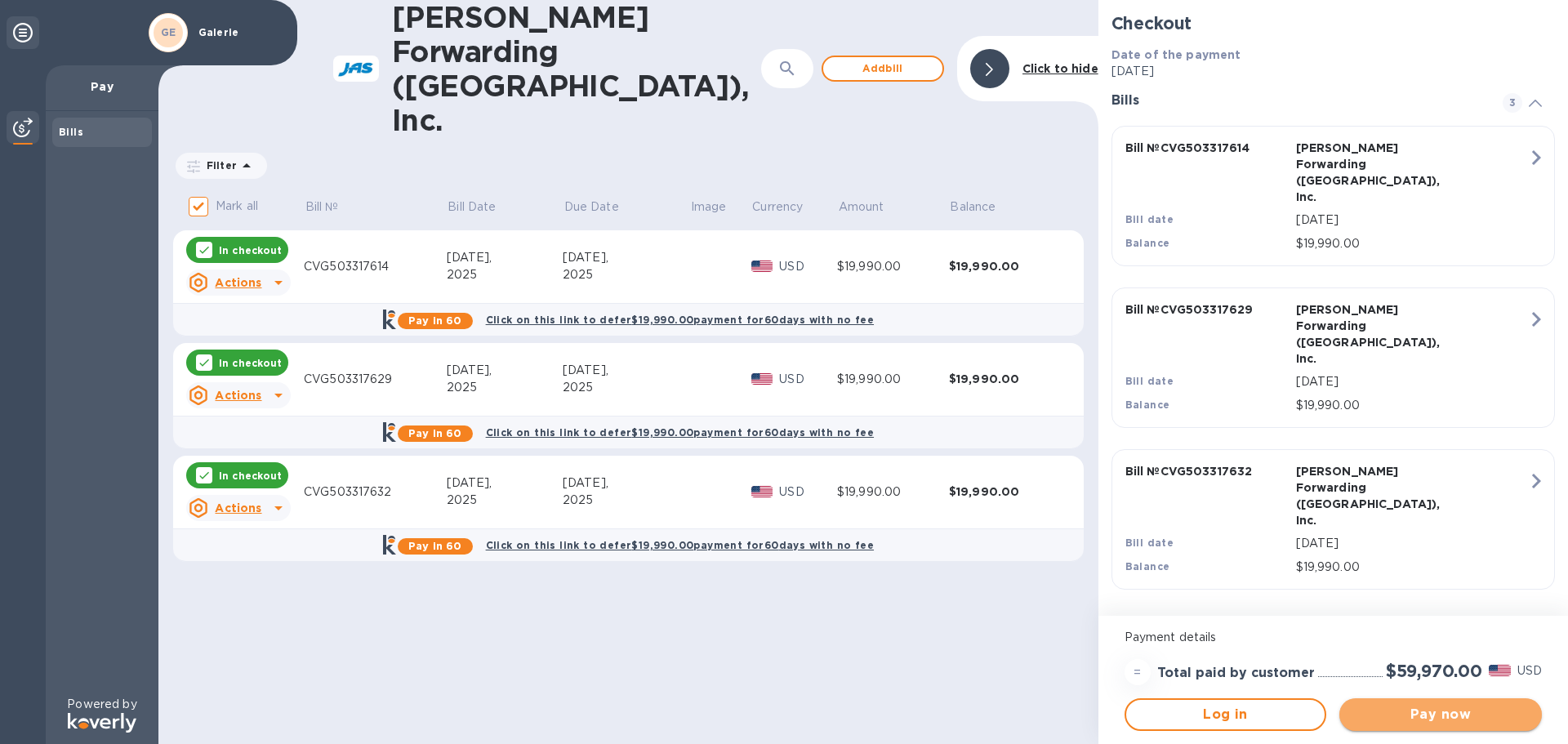
click at [1416, 720] on span "Pay now" at bounding box center [1440, 715] width 176 height 20
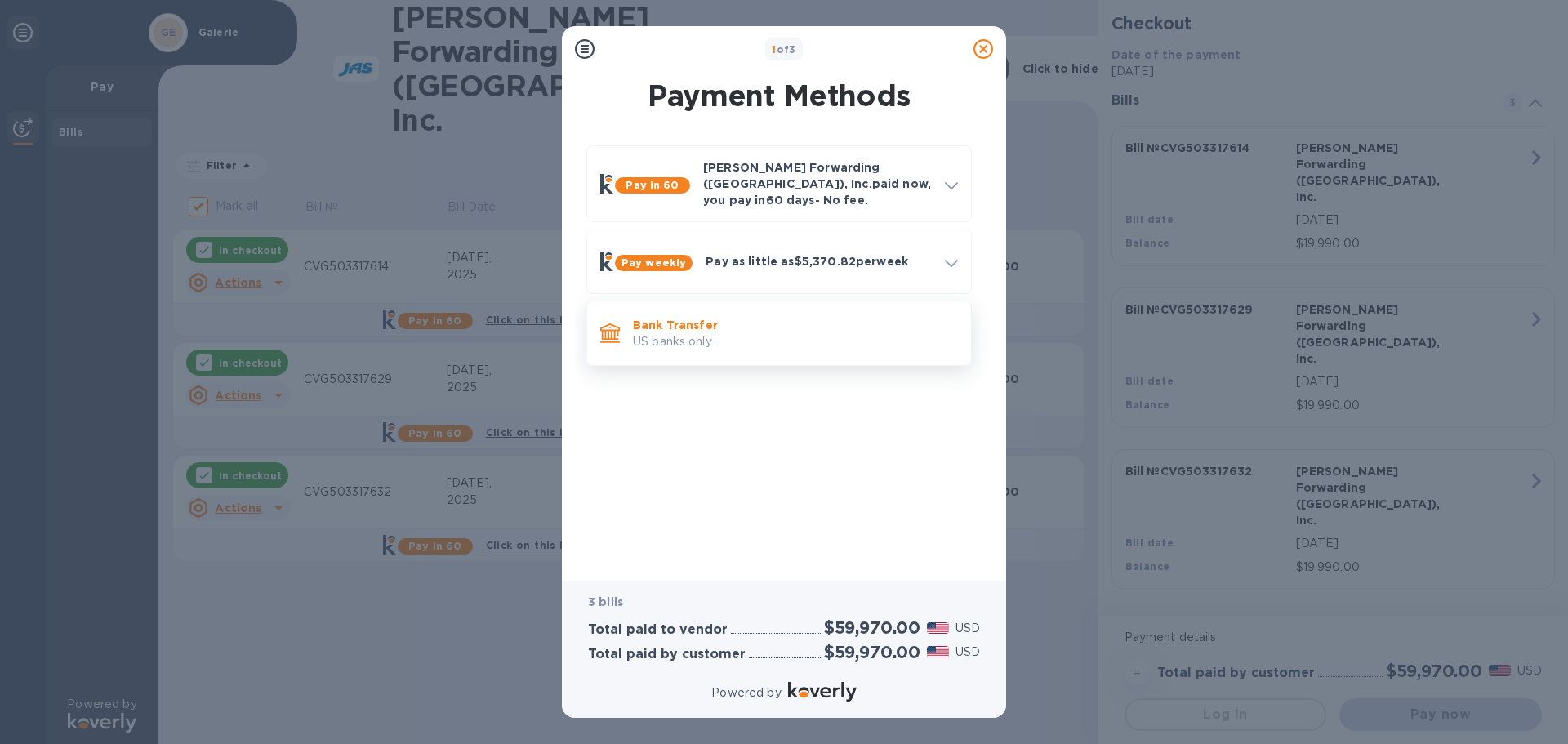
click at [748, 319] on p "Bank Transfer" at bounding box center [795, 325] width 325 height 16
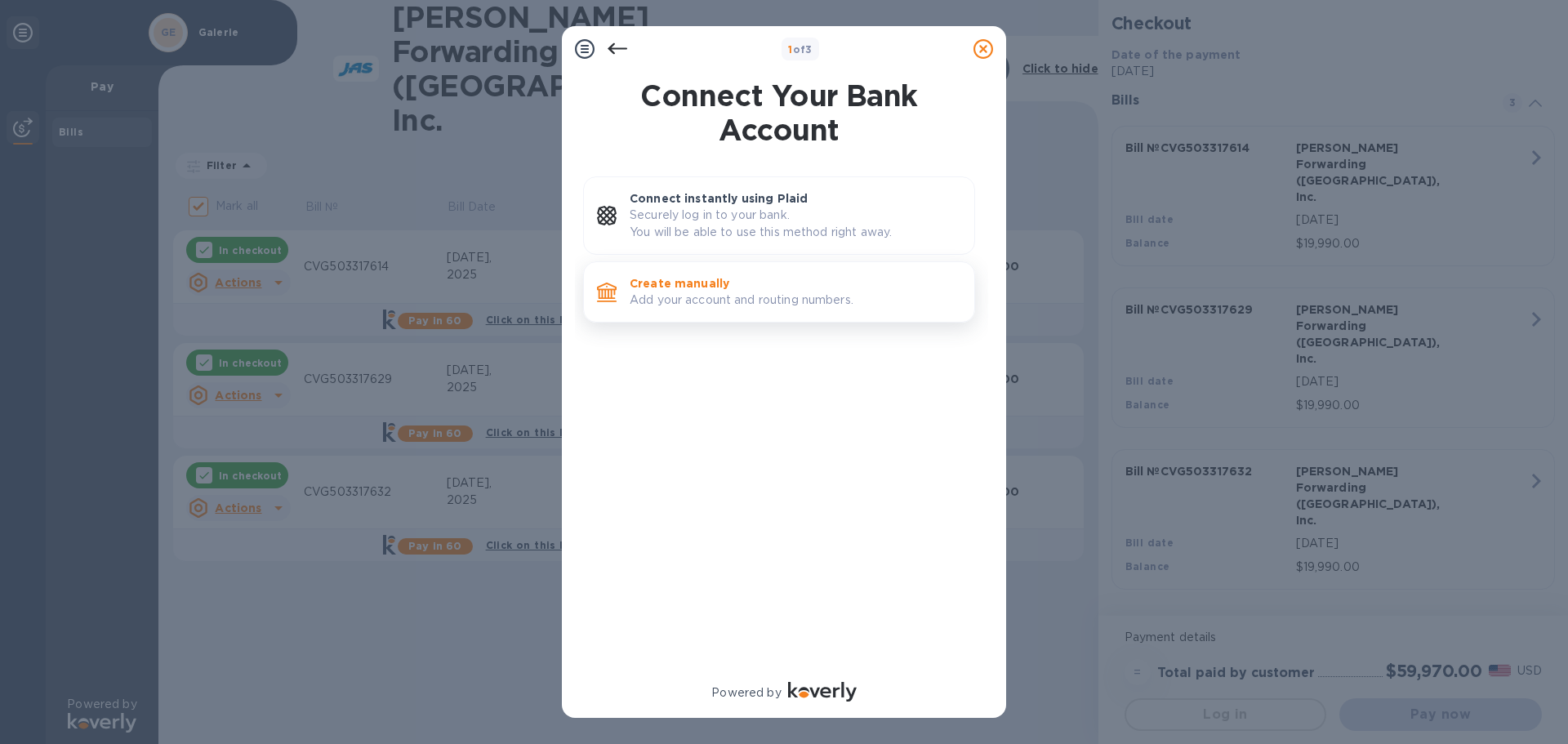
click at [746, 294] on p "Add your account and routing numbers." at bounding box center [795, 301] width 331 height 17
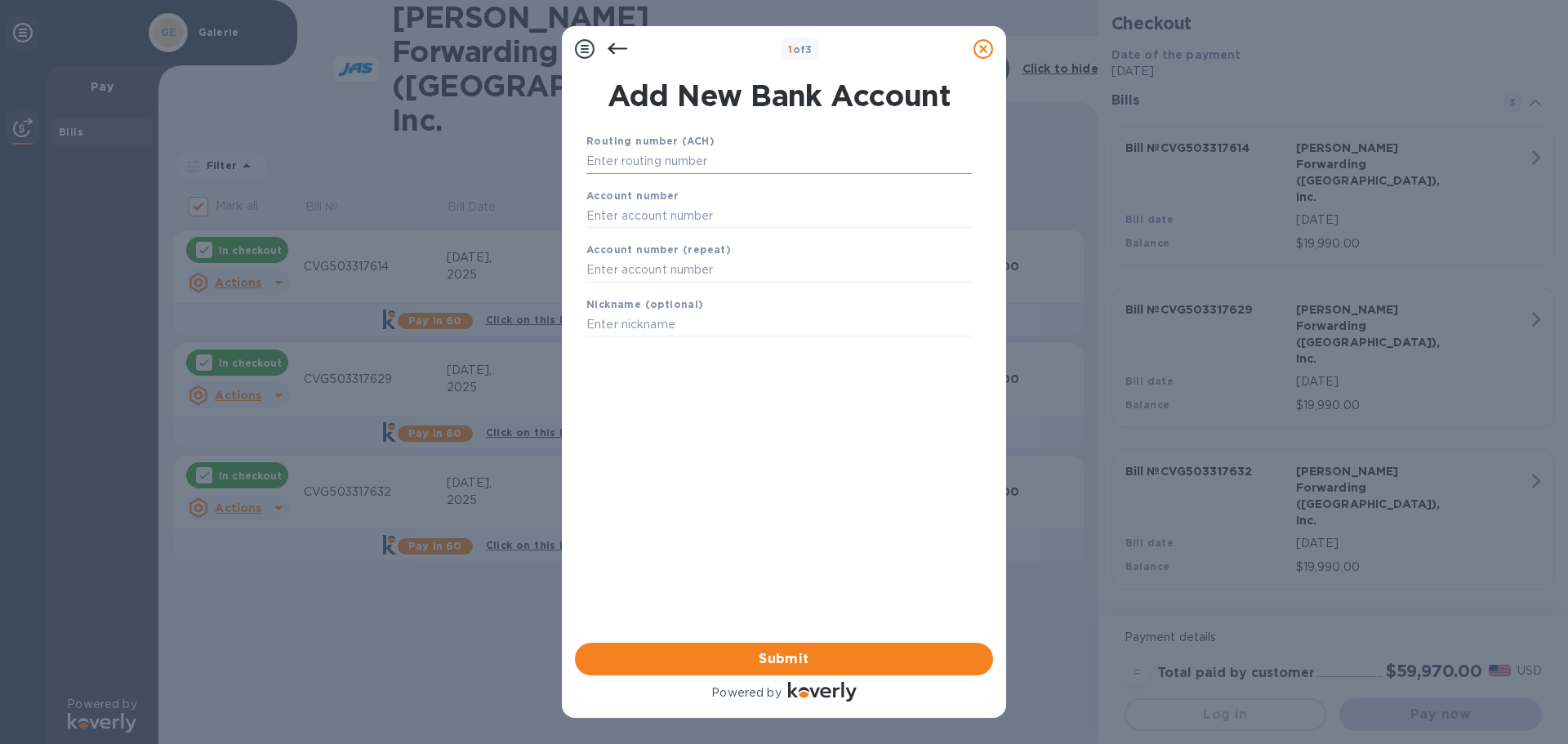
click at [730, 159] on input "text" at bounding box center [779, 162] width 386 height 24
type input "042102160"
click at [649, 231] on input "text" at bounding box center [779, 236] width 386 height 24
type input "376752"
click at [622, 287] on input "text" at bounding box center [779, 291] width 386 height 24
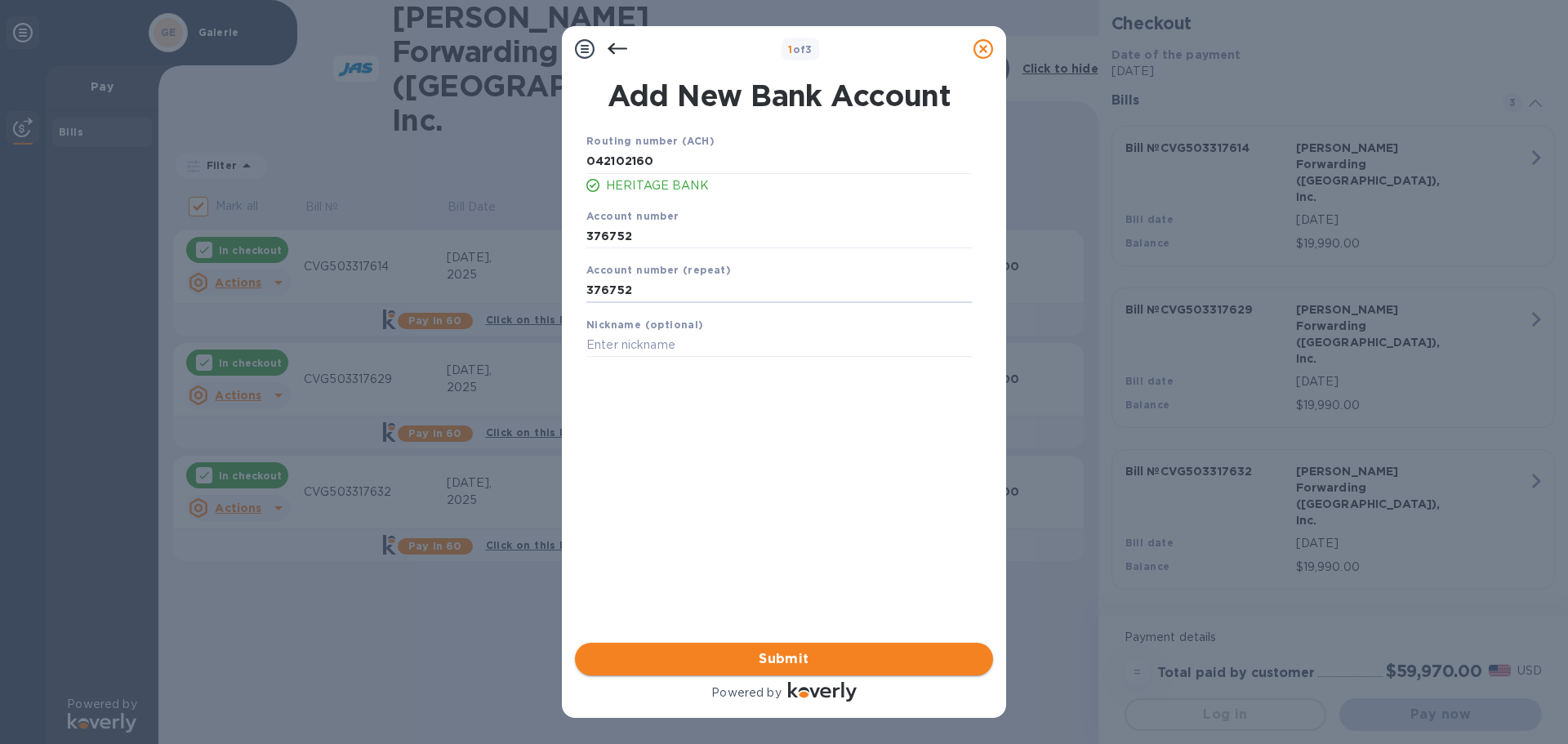
type input "376752"
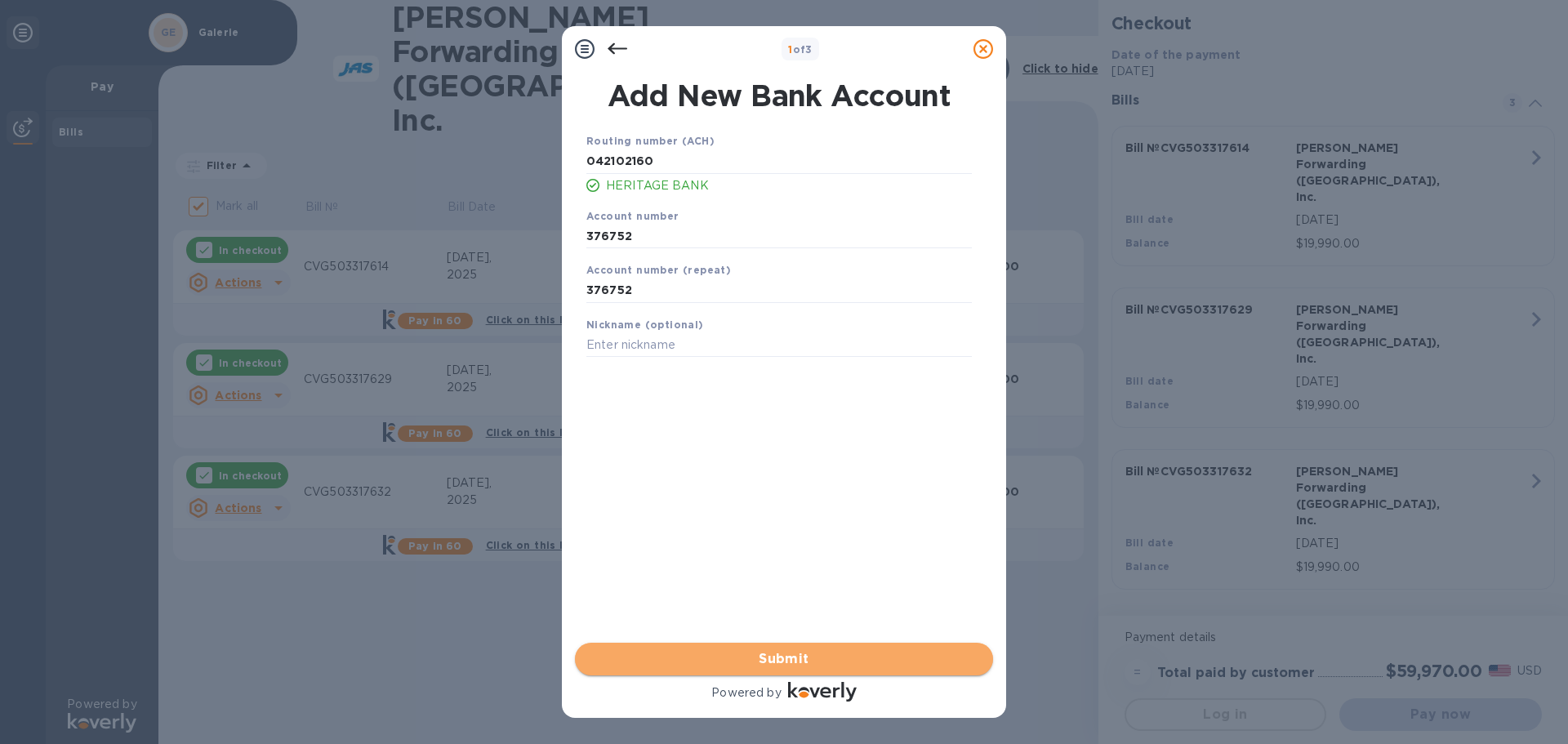
click at [787, 654] on span "Submit" at bounding box center [783, 659] width 392 height 20
